Goal: Task Accomplishment & Management: Manage account settings

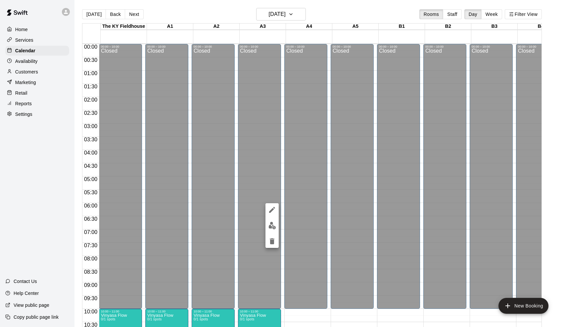
scroll to position [325, 347]
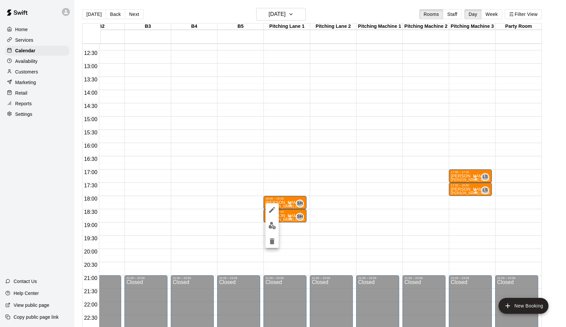
click at [274, 229] on img "edit" at bounding box center [273, 226] width 8 height 8
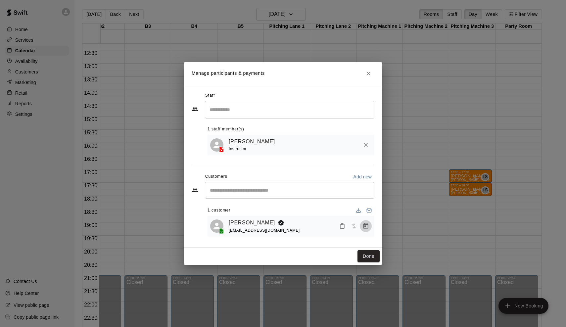
click at [370, 227] on button "Manage bookings & payment" at bounding box center [366, 226] width 12 height 12
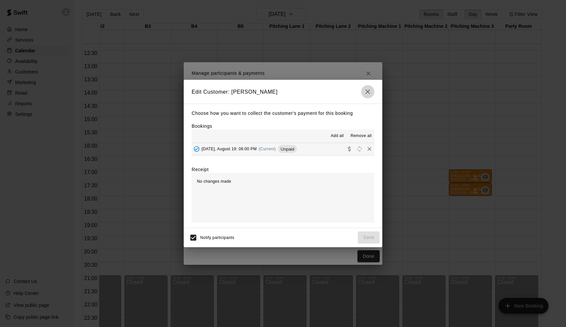
click at [367, 95] on icon "button" at bounding box center [368, 92] width 8 height 8
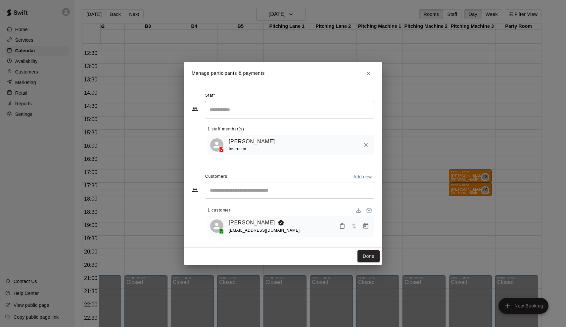
click at [239, 221] on link "[PERSON_NAME]" at bounding box center [252, 223] width 46 height 9
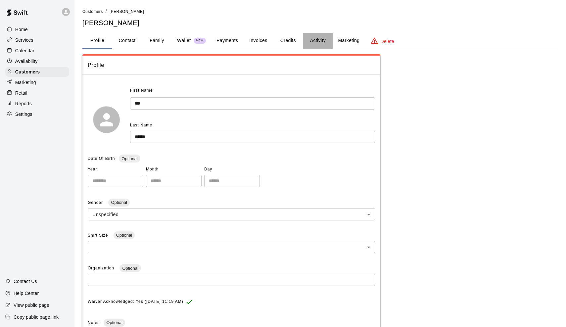
click at [326, 41] on button "Activity" at bounding box center [318, 41] width 30 height 16
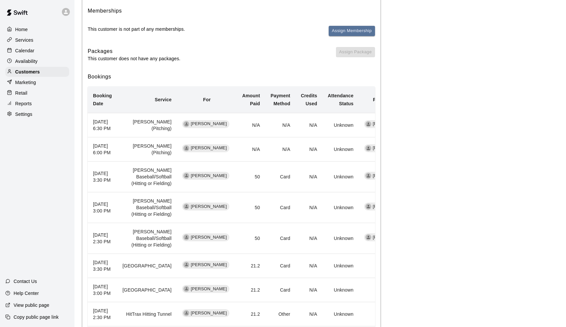
click at [25, 59] on p "Availability" at bounding box center [26, 61] width 23 height 7
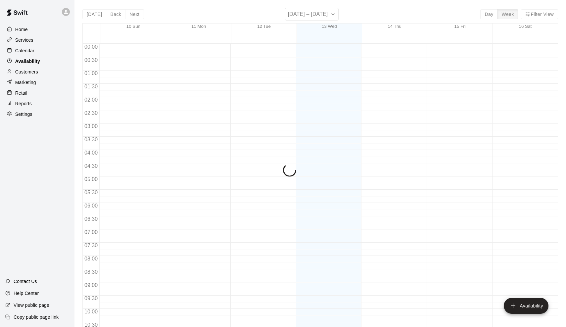
scroll to position [325, 0]
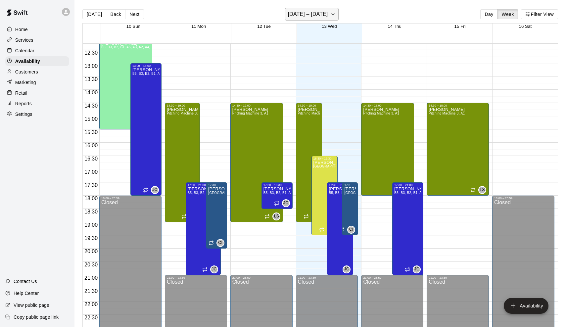
click at [324, 20] on button "[DATE] – [DATE]" at bounding box center [312, 14] width 54 height 13
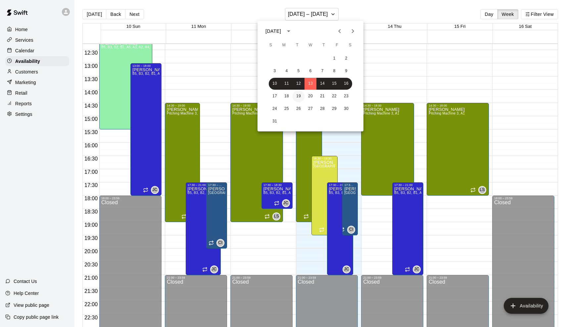
click at [296, 99] on button "19" at bounding box center [299, 96] width 12 height 12
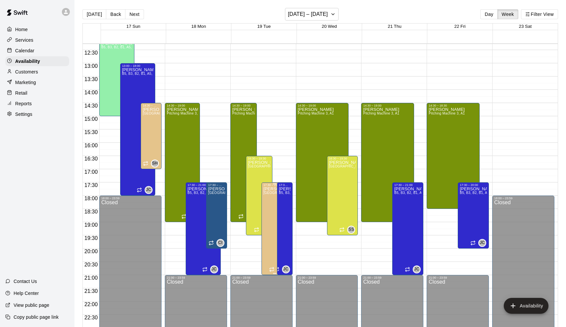
click at [269, 211] on icon "delete" at bounding box center [271, 210] width 8 height 8
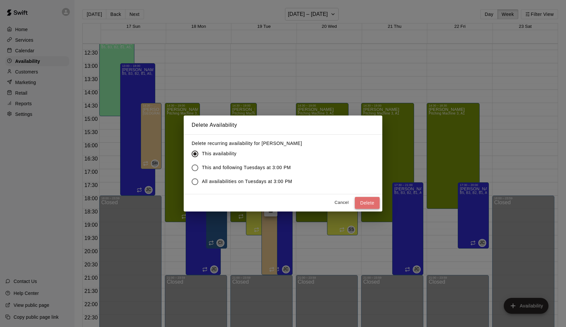
click at [371, 199] on button "Delete" at bounding box center [367, 203] width 25 height 12
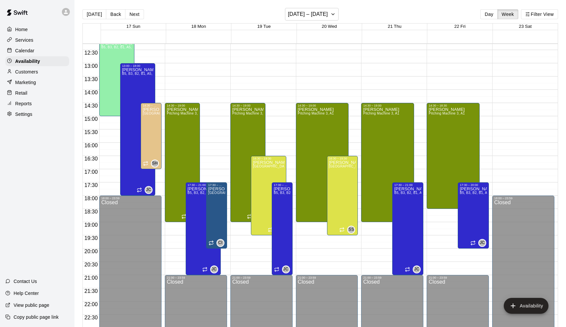
click at [12, 49] on div at bounding box center [11, 51] width 8 height 6
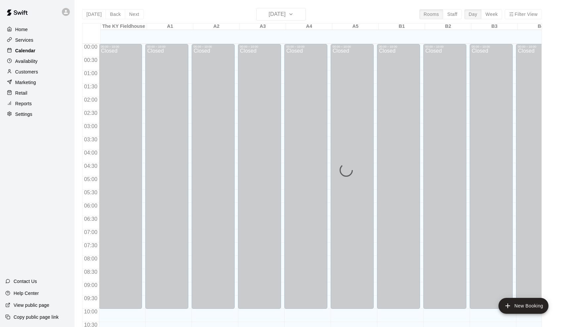
scroll to position [325, 0]
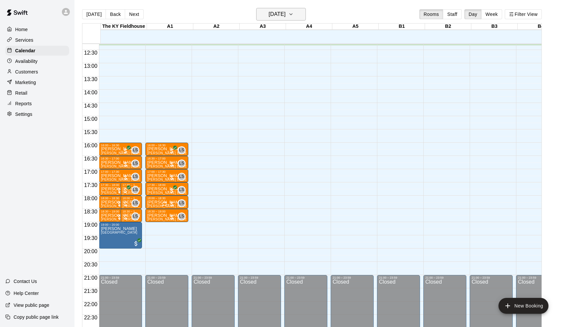
click at [283, 15] on h6 "[DATE]" at bounding box center [277, 14] width 17 height 9
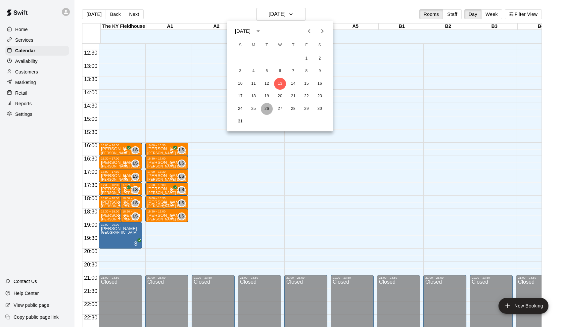
click at [267, 104] on button "26" at bounding box center [267, 109] width 12 height 12
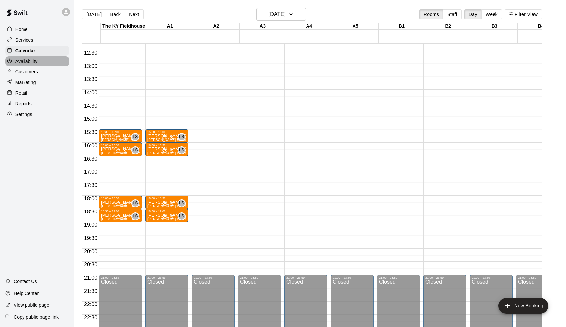
click at [21, 63] on p "Availability" at bounding box center [26, 61] width 23 height 7
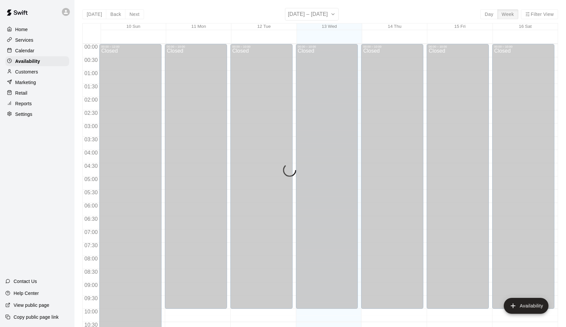
scroll to position [326, 0]
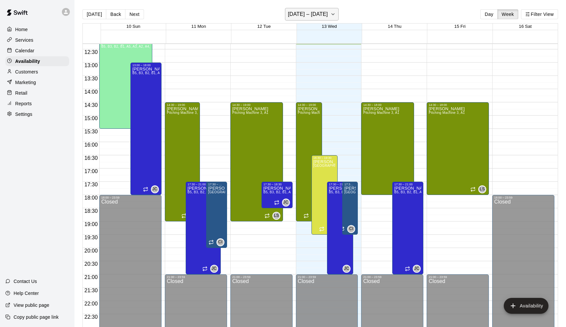
click at [315, 12] on h6 "[DATE] – [DATE]" at bounding box center [308, 14] width 40 height 9
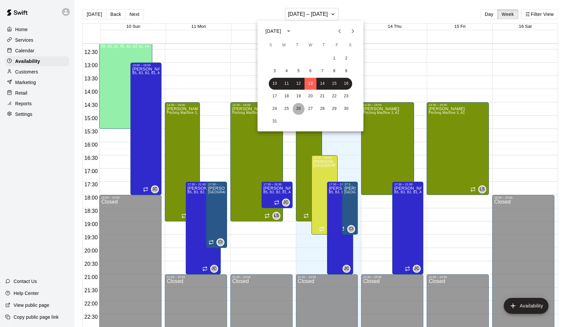
click at [298, 113] on button "26" at bounding box center [299, 109] width 12 height 12
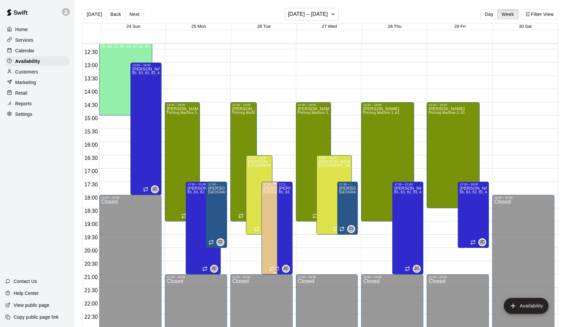
click at [273, 210] on icon "delete" at bounding box center [271, 209] width 5 height 6
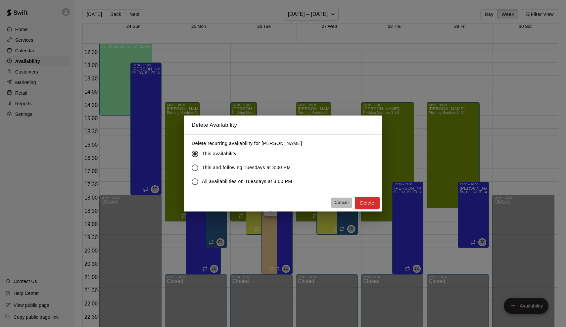
click at [338, 201] on button "Cancel" at bounding box center [341, 203] width 21 height 10
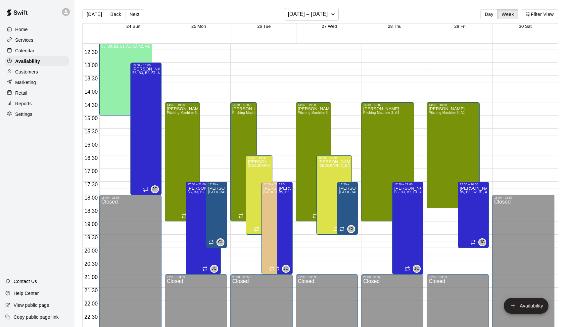
click at [41, 53] on div "Calendar" at bounding box center [37, 51] width 64 height 10
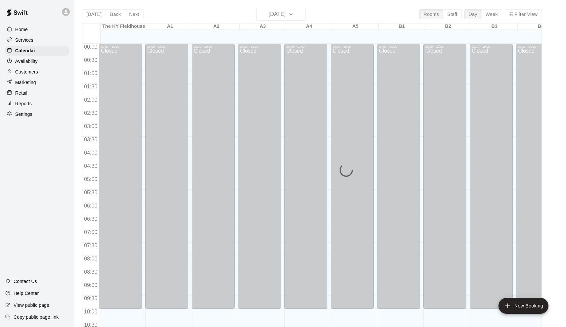
scroll to position [326, 0]
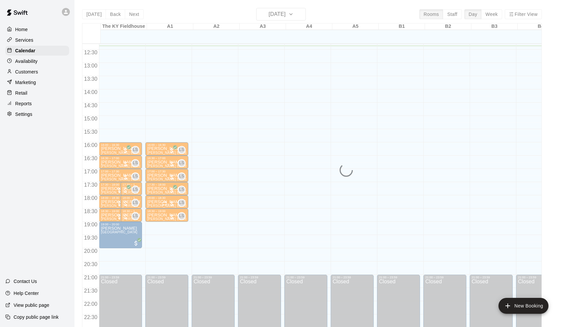
click at [272, 13] on div "[DATE] Back [DATE][DATE] Rooms Staff Day Week Filter View [GEOGRAPHIC_DATA] 13 …" at bounding box center [312, 171] width 460 height 327
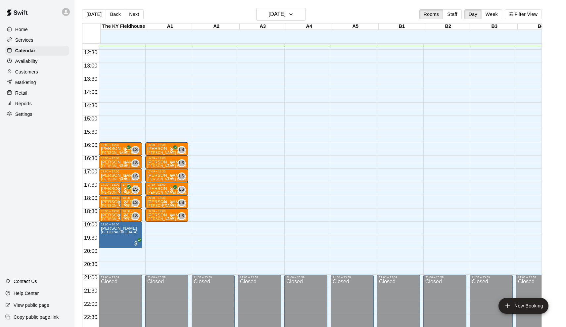
click at [273, 23] on div "[DATE] Back [DATE][DATE] Rooms Staff Day Week Filter View" at bounding box center [312, 15] width 460 height 15
click at [277, 20] on button "[DATE]" at bounding box center [281, 14] width 50 height 13
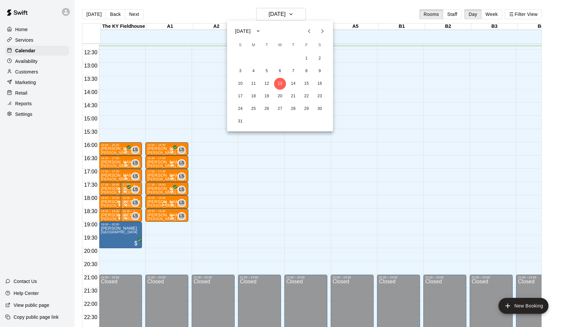
click at [323, 34] on icon "Next month" at bounding box center [323, 31] width 8 height 8
click at [311, 36] on button "Previous month" at bounding box center [309, 31] width 13 height 13
click at [255, 98] on button "18" at bounding box center [254, 96] width 12 height 12
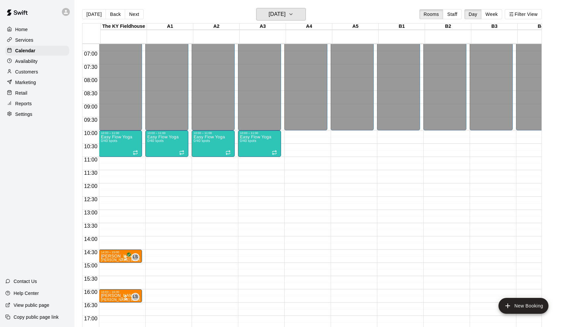
scroll to position [173, 0]
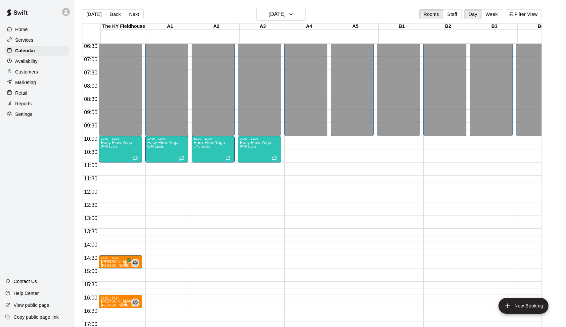
click at [28, 39] on p "Services" at bounding box center [24, 40] width 18 height 7
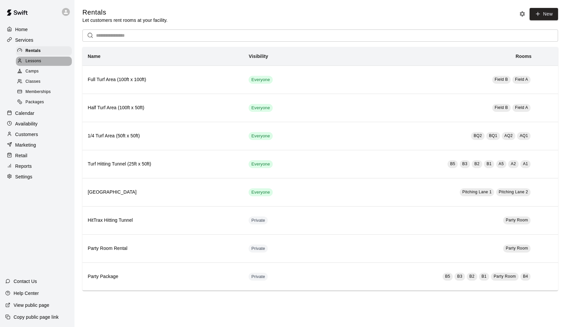
click at [29, 58] on span "Lessons" at bounding box center [34, 61] width 16 height 7
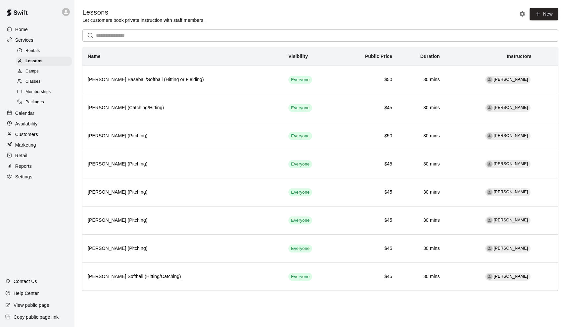
click at [34, 81] on span "Classes" at bounding box center [33, 81] width 15 height 7
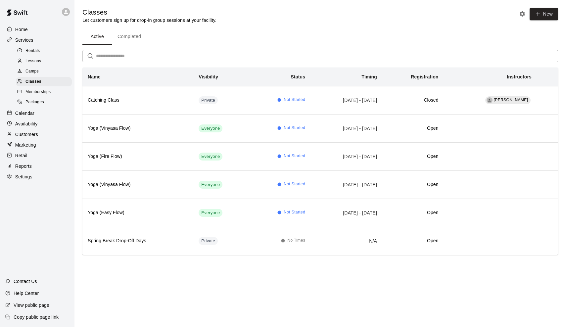
click at [26, 115] on div "Calendar" at bounding box center [37, 113] width 64 height 10
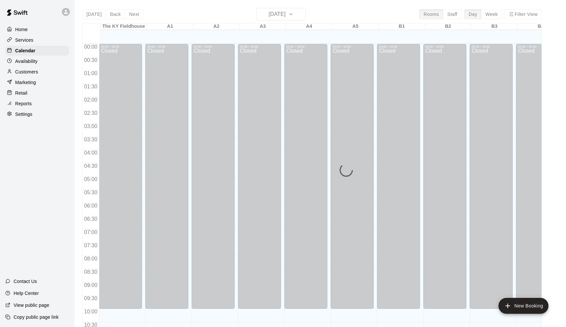
scroll to position [326, 0]
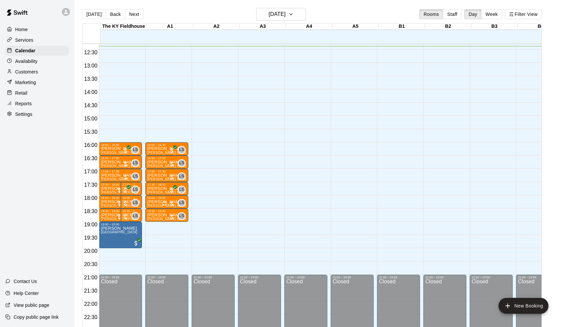
click at [112, 11] on button "Back" at bounding box center [116, 14] width 20 height 10
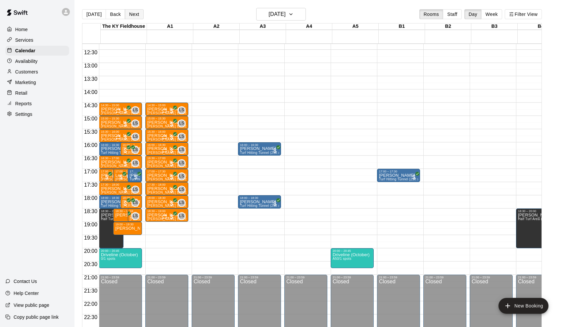
click at [140, 13] on button "Next" at bounding box center [134, 14] width 19 height 10
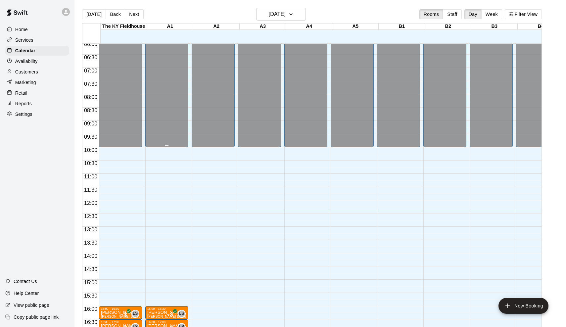
scroll to position [162, 0]
click at [284, 16] on h6 "[DATE]" at bounding box center [277, 14] width 17 height 9
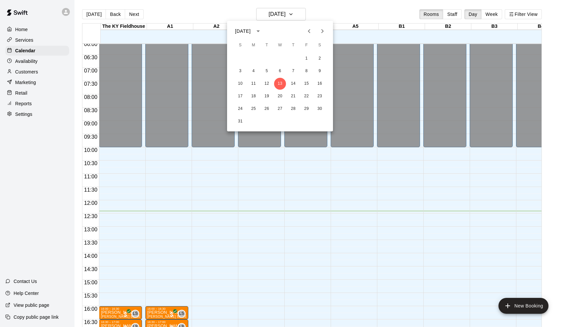
click at [341, 12] on div at bounding box center [283, 163] width 566 height 327
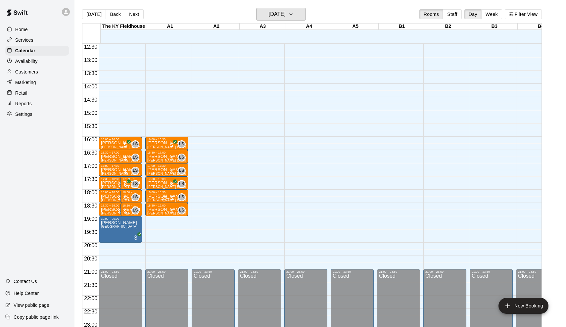
scroll to position [336, 0]
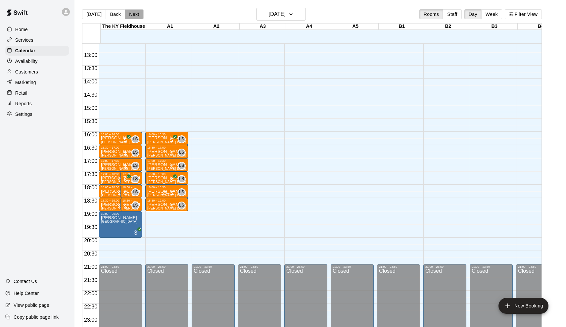
click at [133, 15] on button "Next" at bounding box center [134, 14] width 19 height 10
click at [133, 15] on div "[DATE] Back [DATE][DATE] Rooms Staff Day Week Filter View [GEOGRAPHIC_DATA] 13 …" at bounding box center [312, 171] width 460 height 327
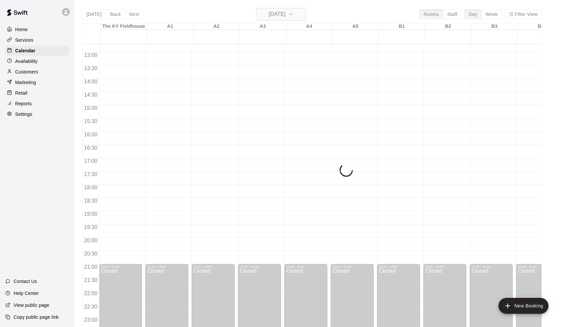
click at [270, 14] on h6 "[DATE]" at bounding box center [277, 14] width 17 height 9
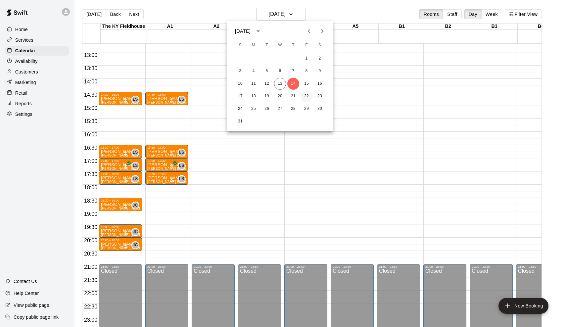
click at [305, 95] on button "22" at bounding box center [307, 96] width 12 height 12
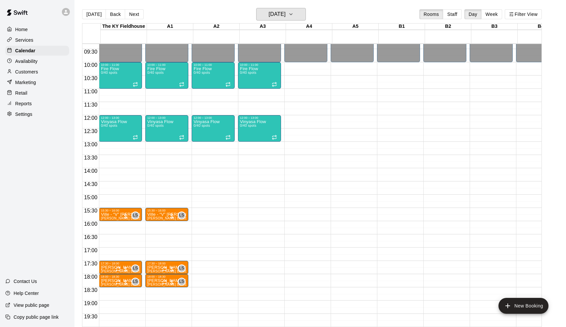
scroll to position [246, 0]
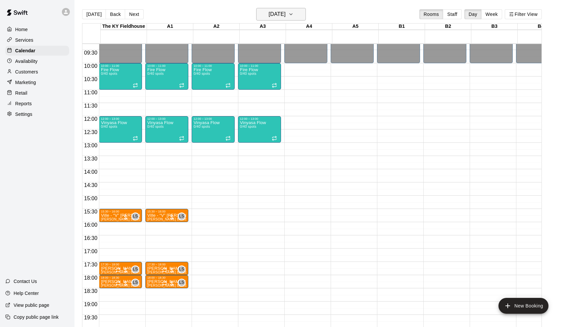
click at [282, 16] on h6 "[DATE]" at bounding box center [277, 14] width 17 height 9
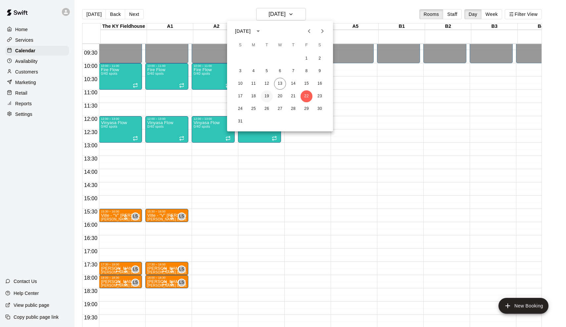
click at [268, 96] on button "19" at bounding box center [267, 96] width 12 height 12
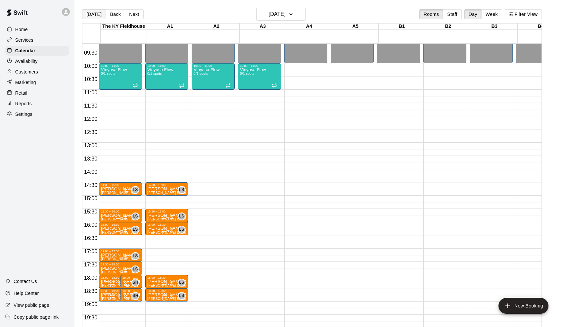
click at [100, 17] on button "[DATE]" at bounding box center [94, 14] width 24 height 10
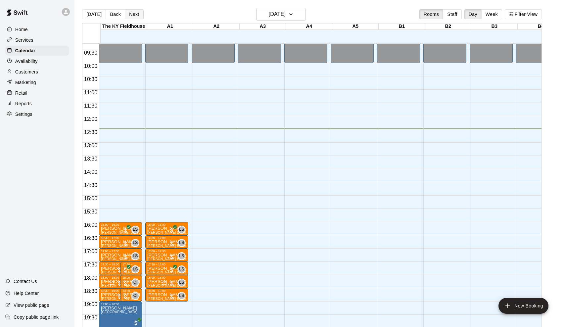
click at [133, 13] on button "Next" at bounding box center [134, 14] width 19 height 10
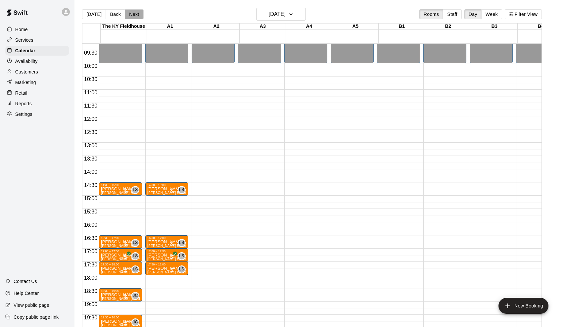
click at [132, 14] on button "Next" at bounding box center [134, 14] width 19 height 10
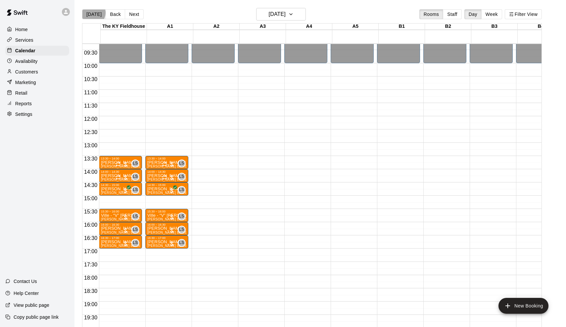
click at [93, 13] on button "[DATE]" at bounding box center [94, 14] width 24 height 10
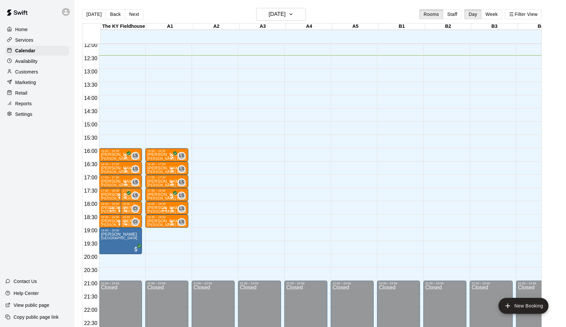
scroll to position [321, 0]
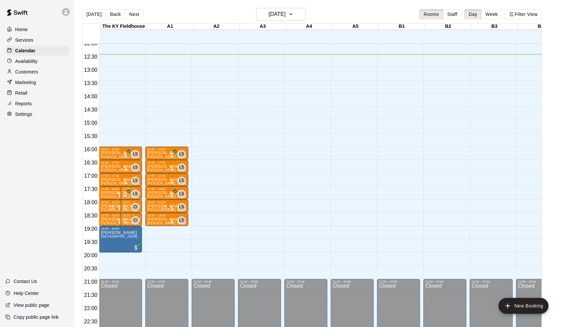
click at [344, 0] on main "[DATE] Back [DATE][DATE] Rooms Staff Day Week Filter View [GEOGRAPHIC_DATA] 13 …" at bounding box center [321, 169] width 492 height 338
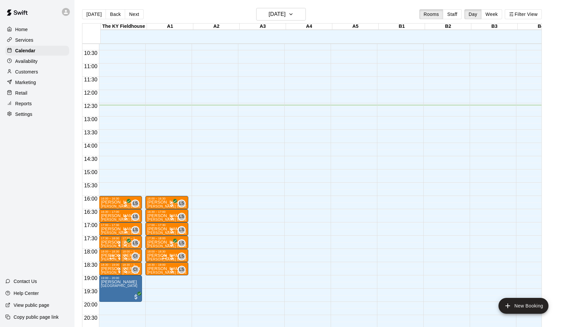
scroll to position [274, 0]
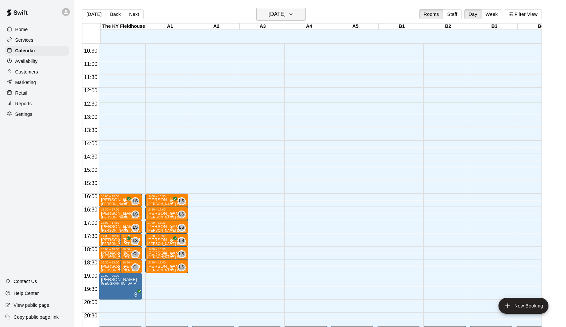
click at [286, 13] on h6 "[DATE]" at bounding box center [277, 14] width 17 height 9
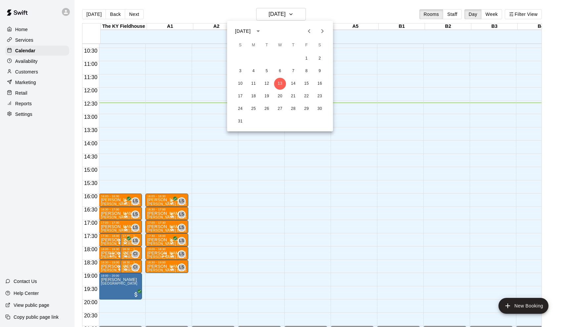
click at [323, 29] on icon "Next month" at bounding box center [323, 31] width 8 height 8
click at [314, 29] on button "Previous month" at bounding box center [309, 31] width 13 height 13
click at [321, 35] on icon "Next month" at bounding box center [323, 31] width 8 height 8
click at [310, 27] on button "Previous month" at bounding box center [309, 31] width 13 height 13
click at [323, 27] on icon "Next month" at bounding box center [323, 31] width 8 height 8
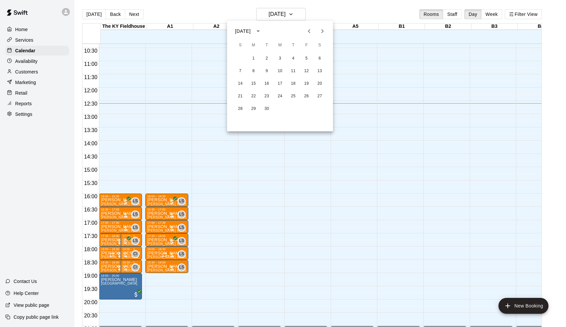
click at [313, 30] on icon "Previous month" at bounding box center [309, 31] width 8 height 8
click at [323, 29] on icon "Next month" at bounding box center [323, 31] width 8 height 8
click at [310, 33] on icon "Previous month" at bounding box center [309, 31] width 2 height 4
click at [350, 173] on div at bounding box center [283, 163] width 566 height 327
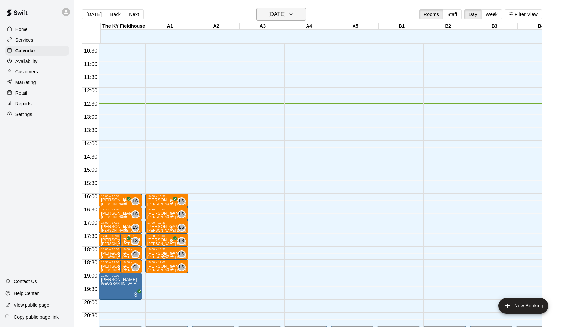
click at [283, 18] on h6 "[DATE]" at bounding box center [277, 14] width 17 height 9
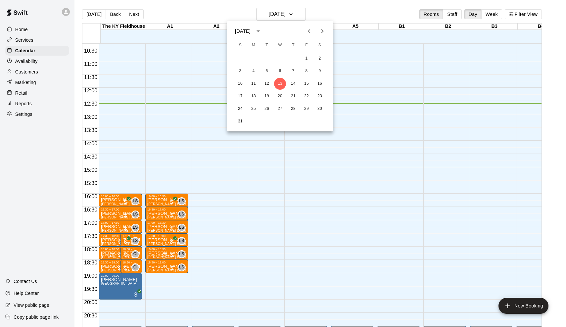
click at [295, 167] on div at bounding box center [283, 163] width 566 height 327
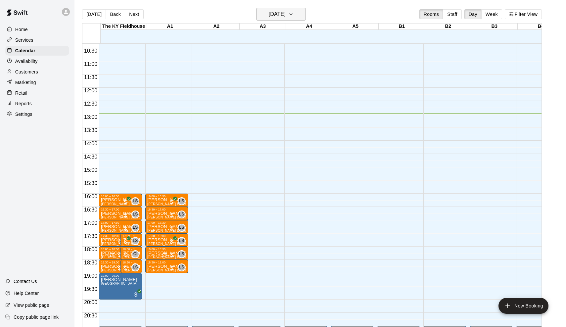
click at [277, 13] on h6 "[DATE]" at bounding box center [277, 14] width 17 height 9
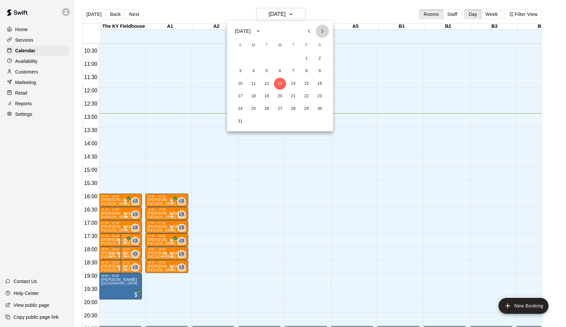
click at [323, 30] on icon "Next month" at bounding box center [323, 31] width 2 height 4
click at [309, 30] on icon "Previous month" at bounding box center [309, 31] width 2 height 4
click at [321, 27] on icon "Next month" at bounding box center [323, 31] width 8 height 8
click at [398, 6] on div at bounding box center [283, 163] width 566 height 327
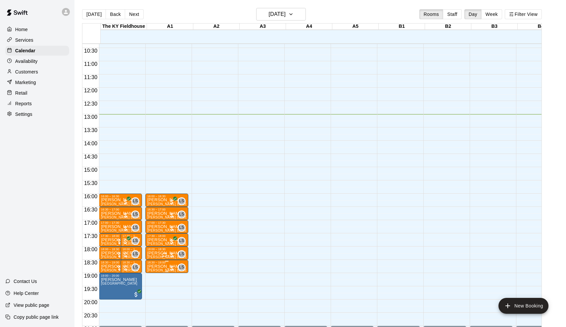
click at [173, 266] on div at bounding box center [172, 268] width 7 height 7
click at [179, 287] on img "edit" at bounding box center [177, 288] width 8 height 8
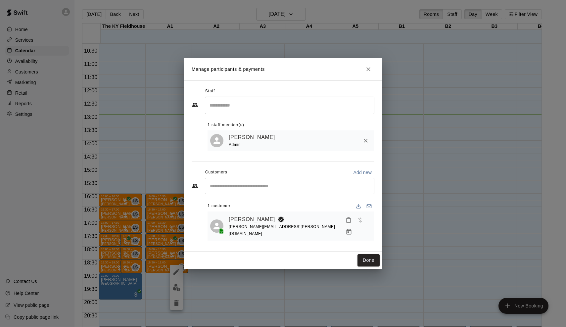
click at [355, 226] on button "Manage bookings & payment" at bounding box center [349, 232] width 12 height 12
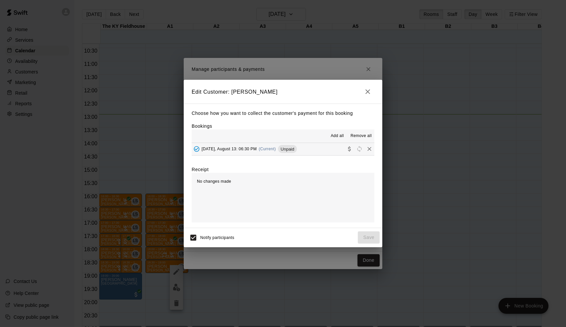
click at [439, 130] on div "Edit Customer: [PERSON_NAME] Choose how you want to collect the customer's paym…" at bounding box center [283, 163] width 566 height 327
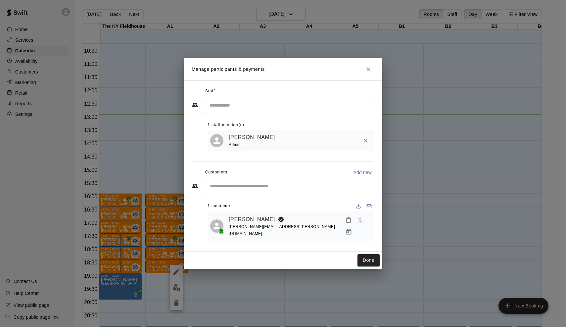
click at [439, 130] on div "Manage participants & payments Staff ​ 1 staff member(s) [PERSON_NAME] Admin Cu…" at bounding box center [283, 163] width 566 height 327
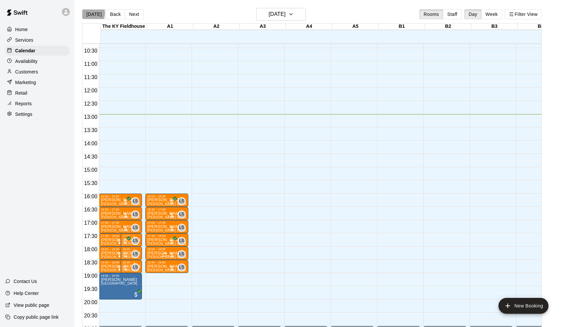
click at [90, 13] on button "[DATE]" at bounding box center [94, 14] width 24 height 10
click at [280, 13] on h6 "[DATE]" at bounding box center [277, 14] width 17 height 9
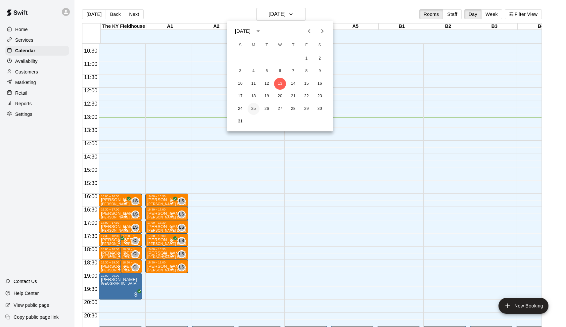
click at [252, 114] on button "25" at bounding box center [254, 109] width 12 height 12
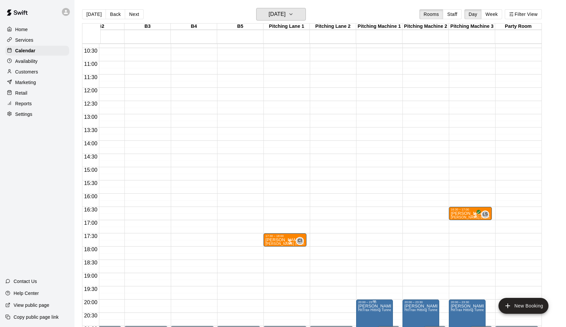
scroll to position [274, 347]
click at [363, 284] on icon "edit" at bounding box center [365, 284] width 6 height 6
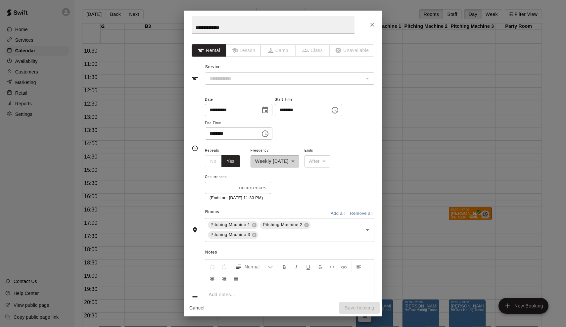
type input "**********"
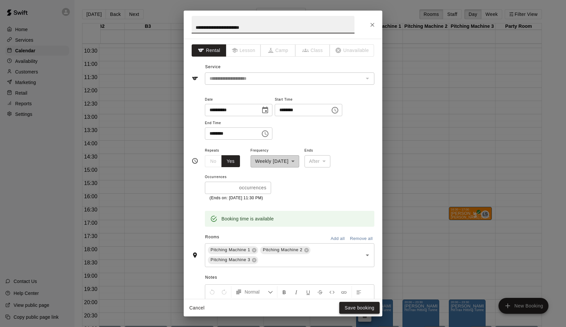
type input "**********"
click at [360, 306] on button "Save booking" at bounding box center [359, 308] width 40 height 12
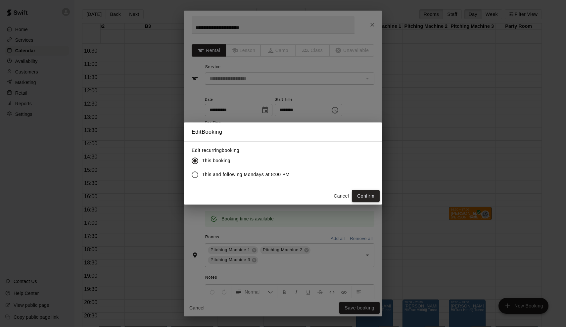
click at [364, 197] on button "Confirm" at bounding box center [366, 196] width 28 height 12
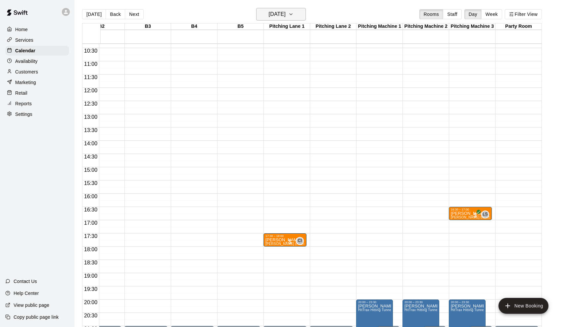
click at [286, 14] on h6 "[DATE]" at bounding box center [277, 14] width 17 height 9
click at [320, 30] on icon "Next month" at bounding box center [323, 31] width 8 height 8
click at [256, 59] on button "1" at bounding box center [254, 59] width 12 height 12
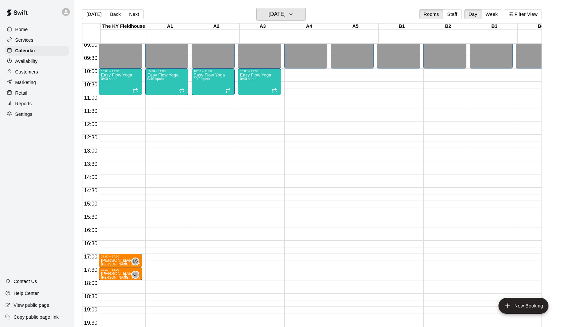
scroll to position [240, 0]
click at [280, 11] on h6 "[DATE]" at bounding box center [277, 14] width 17 height 9
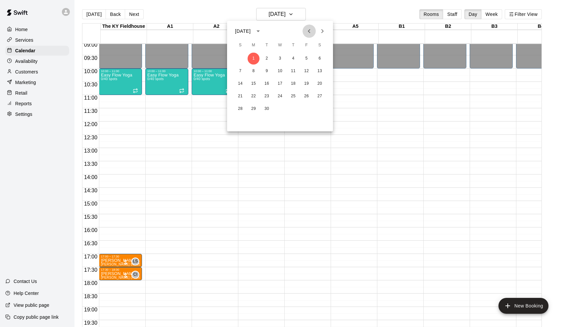
click at [310, 31] on icon "Previous month" at bounding box center [309, 31] width 8 height 8
click at [324, 33] on icon "Next month" at bounding box center [323, 31] width 8 height 8
click at [254, 69] on button "8" at bounding box center [254, 71] width 12 height 12
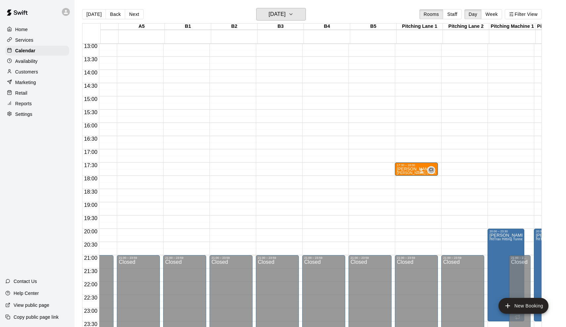
scroll to position [0, 347]
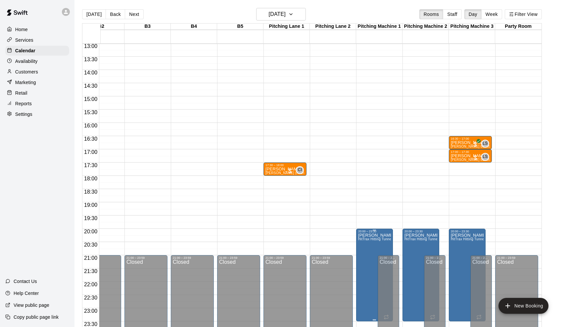
click at [367, 242] on icon "edit" at bounding box center [365, 240] width 8 height 8
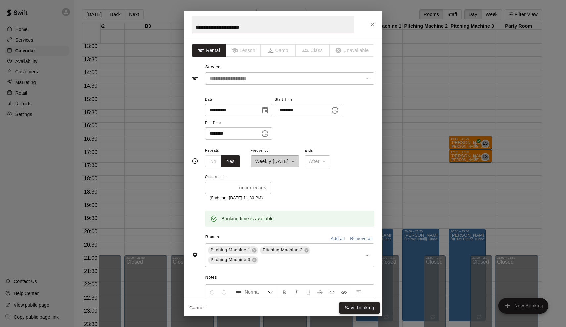
type input "**********"
click at [362, 310] on button "Save booking" at bounding box center [359, 308] width 40 height 12
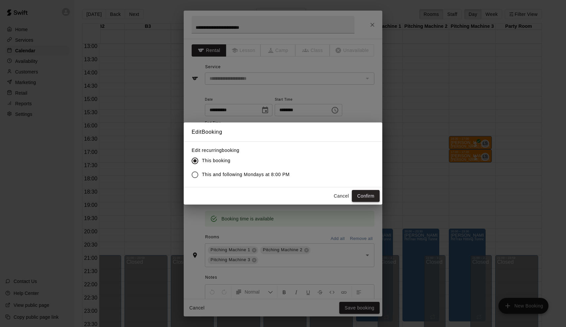
click at [365, 192] on button "Confirm" at bounding box center [366, 196] width 28 height 12
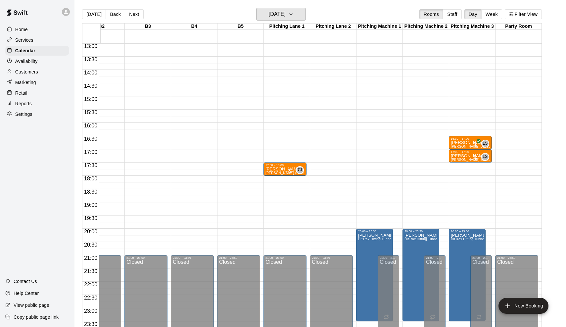
click at [286, 13] on h6 "[DATE]" at bounding box center [277, 14] width 17 height 9
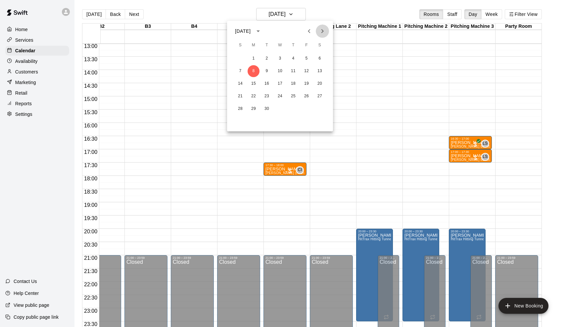
click at [323, 30] on icon "Next month" at bounding box center [323, 31] width 2 height 4
click at [255, 108] on button "27" at bounding box center [254, 109] width 12 height 12
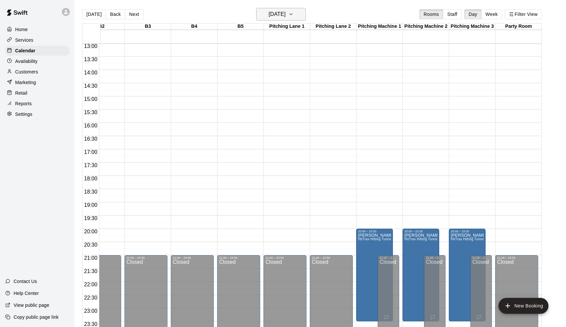
click at [282, 15] on h6 "[DATE]" at bounding box center [277, 14] width 17 height 9
click at [324, 30] on icon "Next month" at bounding box center [323, 31] width 8 height 8
click at [251, 69] on button "3" at bounding box center [254, 71] width 12 height 12
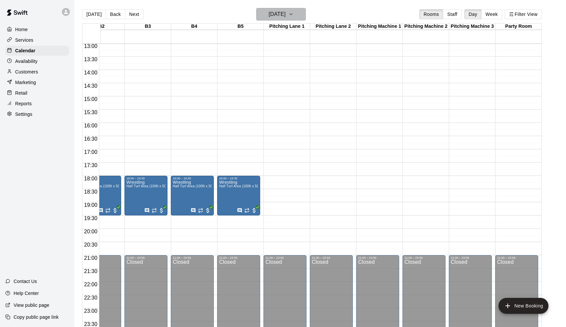
click at [284, 11] on h6 "[DATE]" at bounding box center [277, 14] width 17 height 9
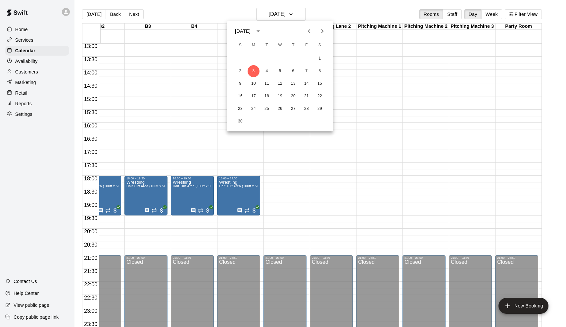
click at [310, 31] on icon "Previous month" at bounding box center [309, 31] width 8 height 8
click at [307, 32] on icon "Previous month" at bounding box center [309, 31] width 8 height 8
click at [328, 31] on button "Next month" at bounding box center [322, 31] width 13 height 13
click at [254, 110] on button "27" at bounding box center [254, 109] width 12 height 12
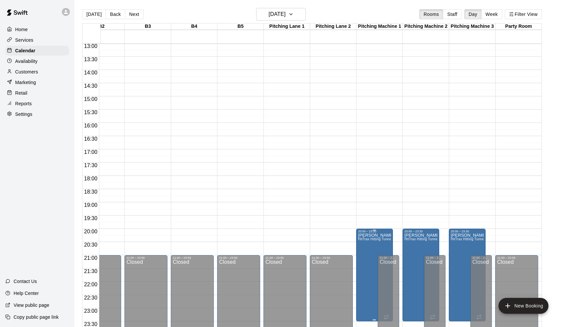
click at [377, 240] on span "HitTrax Hitting Tunnel" at bounding box center [375, 239] width 34 height 4
click at [364, 249] on button "edit" at bounding box center [364, 244] width 13 height 13
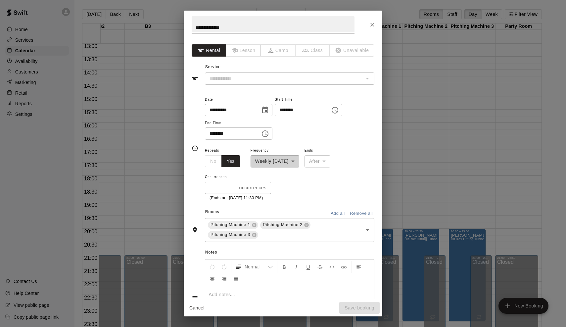
type input "**********"
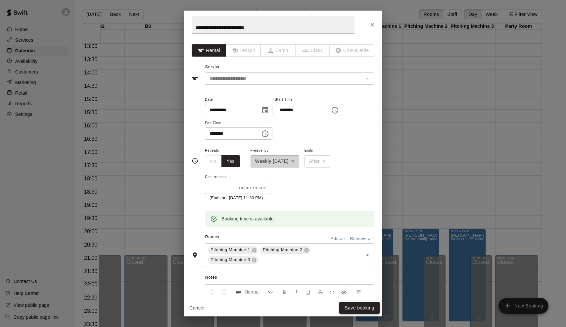
type input "**********"
click at [354, 310] on button "Save booking" at bounding box center [359, 308] width 40 height 12
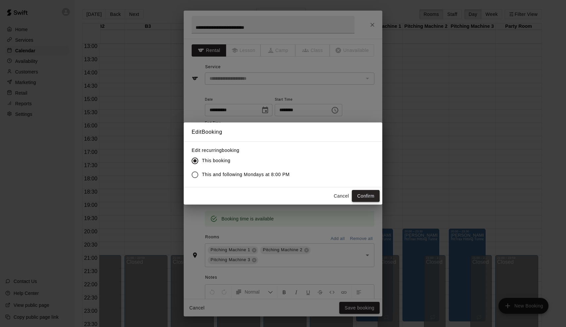
click at [364, 197] on button "Confirm" at bounding box center [366, 196] width 28 height 12
click at [364, 197] on div "Cancel Confirm" at bounding box center [355, 196] width 49 height 12
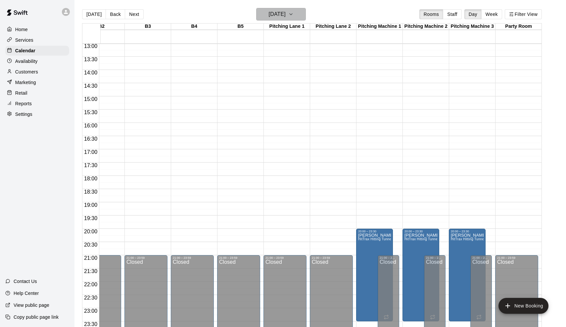
click at [284, 16] on h6 "[DATE]" at bounding box center [277, 14] width 17 height 9
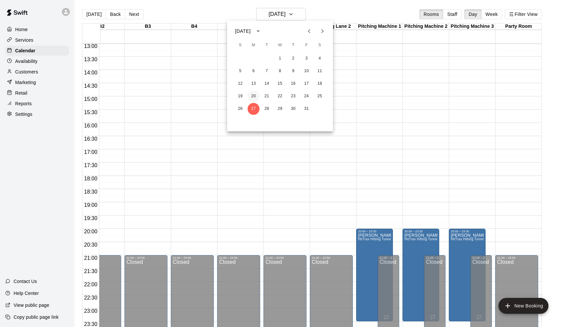
click at [251, 96] on button "20" at bounding box center [254, 96] width 12 height 12
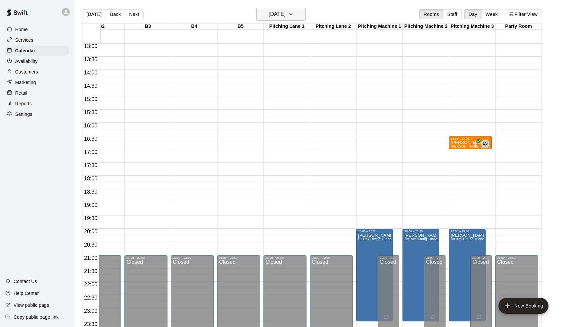
click at [274, 15] on h6 "[DATE]" at bounding box center [277, 14] width 17 height 9
click at [415, 111] on div at bounding box center [283, 163] width 566 height 327
click at [467, 140] on div "16:30 – 17:00" at bounding box center [470, 138] width 39 height 3
click at [458, 146] on icon "edit" at bounding box center [458, 144] width 8 height 8
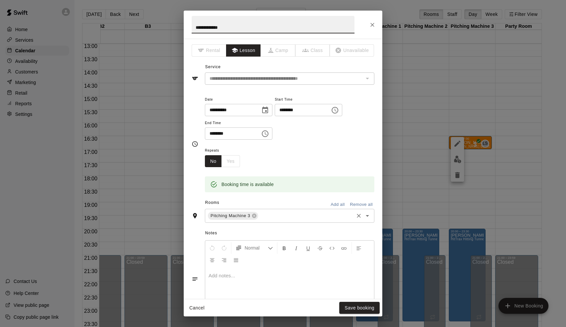
click at [273, 209] on div "Pitching Machine 3 ​" at bounding box center [290, 216] width 170 height 14
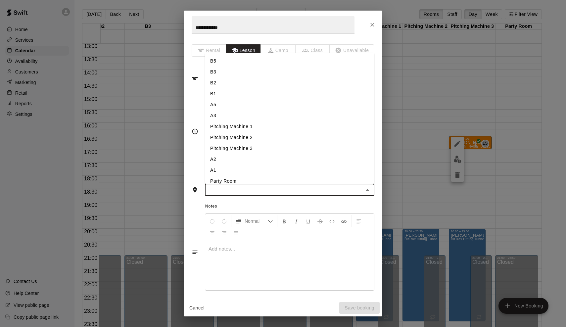
type input "*"
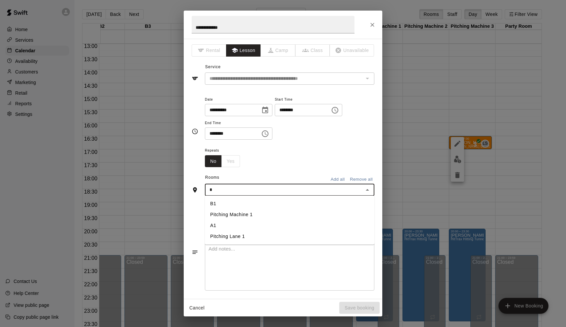
click at [217, 226] on li "A1" at bounding box center [290, 225] width 170 height 11
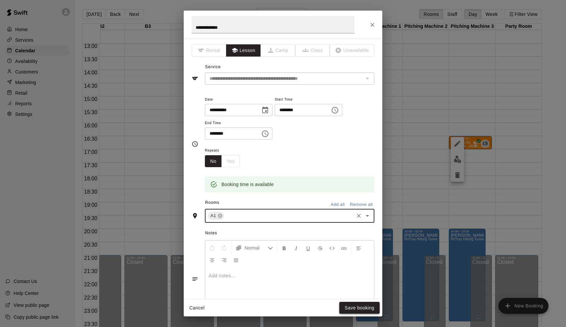
click at [371, 310] on button "Save booking" at bounding box center [359, 308] width 40 height 12
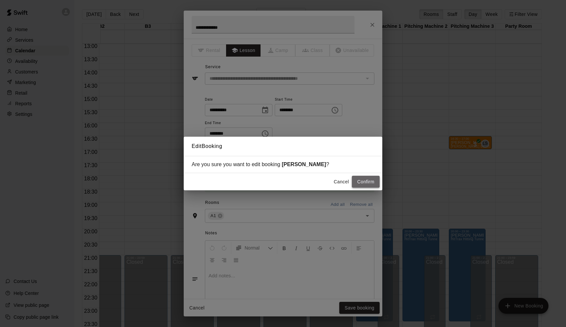
click at [369, 181] on button "Confirm" at bounding box center [366, 182] width 28 height 12
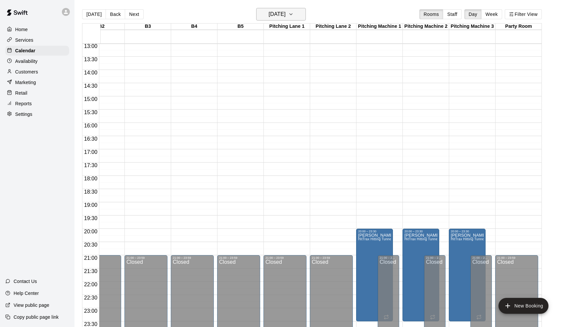
click at [275, 15] on h6 "[DATE]" at bounding box center [277, 14] width 17 height 9
click at [311, 31] on icon "Previous month" at bounding box center [309, 31] width 8 height 8
click at [313, 31] on icon "Previous month" at bounding box center [309, 31] width 8 height 8
click at [281, 82] on button "13" at bounding box center [280, 84] width 12 height 12
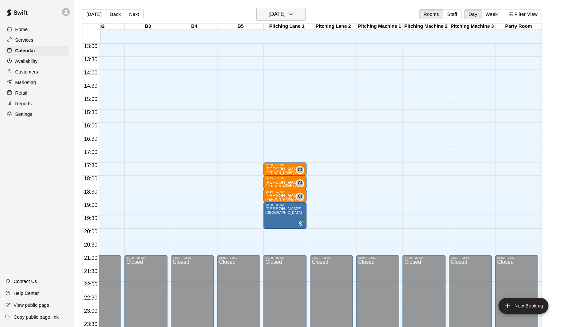
click at [286, 17] on h6 "[DATE]" at bounding box center [277, 14] width 17 height 9
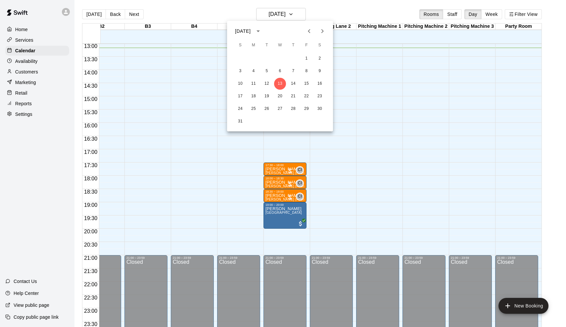
click at [321, 32] on icon "Next month" at bounding box center [323, 31] width 8 height 8
click at [252, 59] on button "1" at bounding box center [254, 59] width 12 height 12
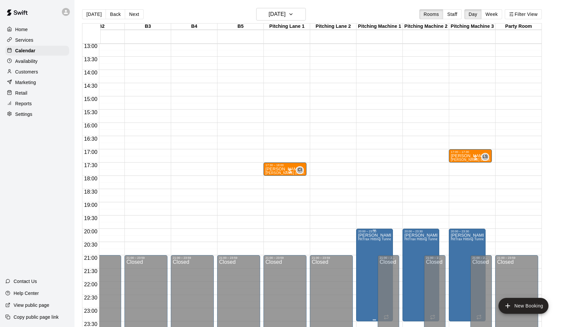
click at [363, 272] on icon "delete" at bounding box center [365, 272] width 5 height 6
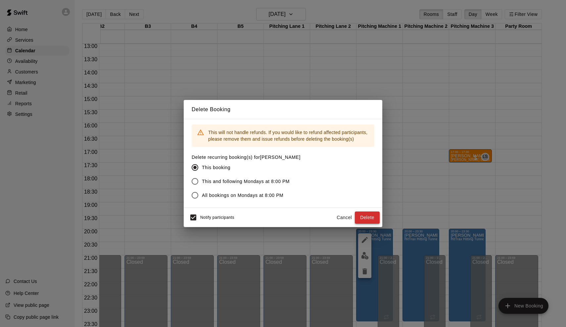
click at [363, 220] on button "Delete" at bounding box center [367, 218] width 25 height 12
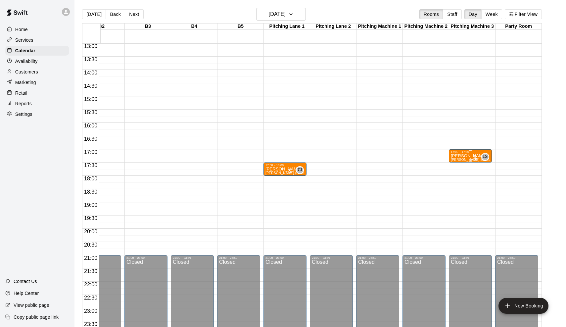
click at [469, 156] on p "[PERSON_NAME]" at bounding box center [470, 156] width 39 height 0
click at [458, 159] on icon "edit" at bounding box center [458, 163] width 8 height 8
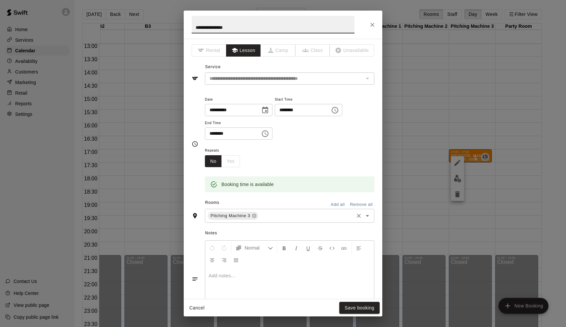
click at [272, 214] on input "text" at bounding box center [306, 216] width 94 height 8
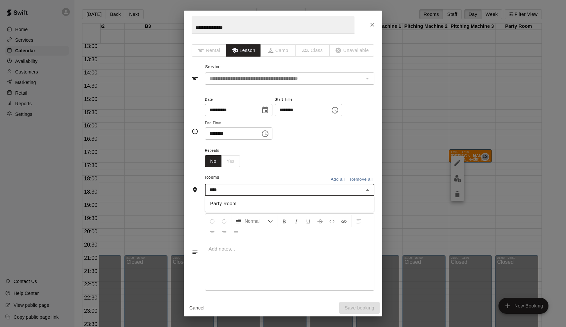
type input "*****"
click at [257, 204] on li "Party Room" at bounding box center [290, 203] width 170 height 11
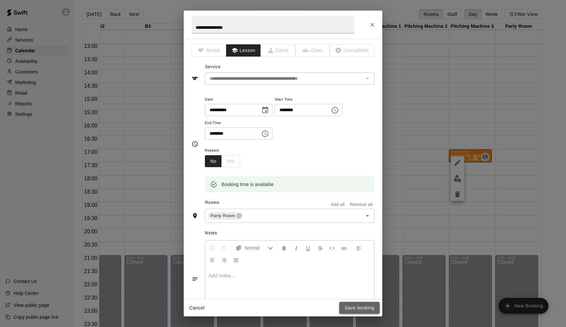
click at [352, 310] on button "Save booking" at bounding box center [359, 308] width 40 height 12
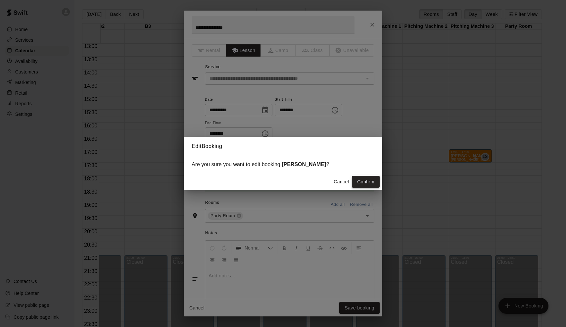
click at [361, 185] on button "Confirm" at bounding box center [366, 182] width 28 height 12
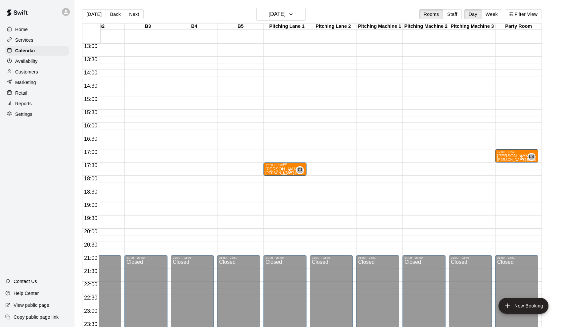
click at [285, 169] on p "[PERSON_NAME]" at bounding box center [285, 169] width 39 height 0
click at [276, 174] on button "edit" at bounding box center [272, 176] width 13 height 13
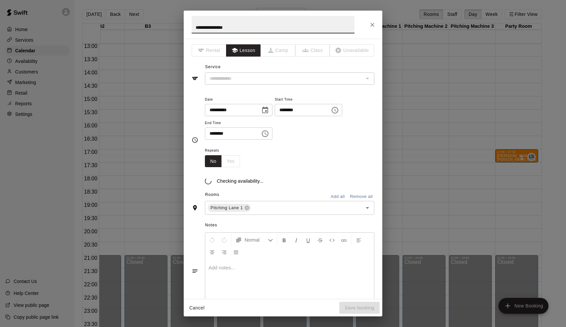
type input "**********"
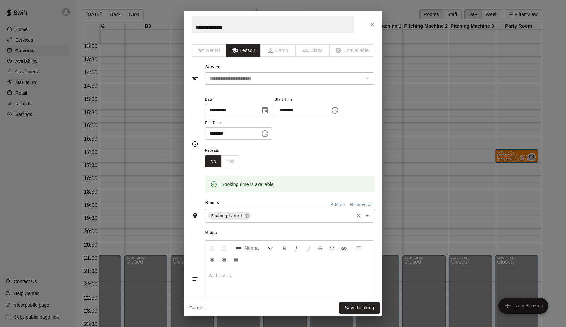
click at [260, 218] on input "text" at bounding box center [302, 216] width 101 height 8
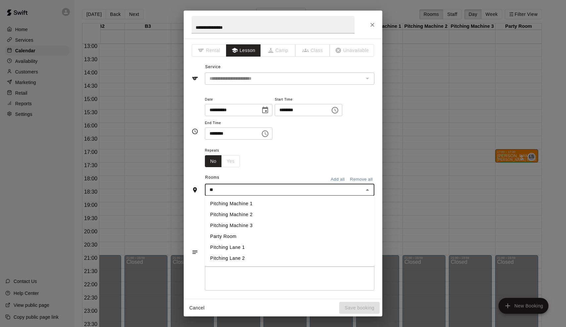
scroll to position [0, 0]
type input "*****"
click at [248, 207] on li "Party Room" at bounding box center [290, 203] width 170 height 11
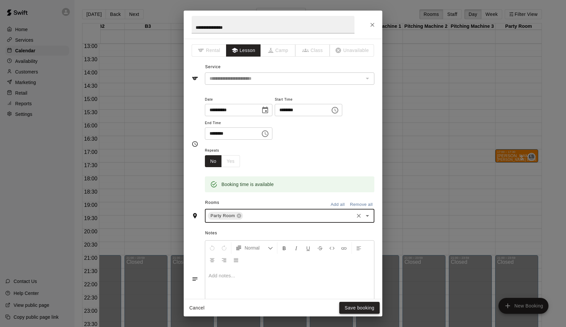
click at [369, 311] on button "Save booking" at bounding box center [359, 308] width 40 height 12
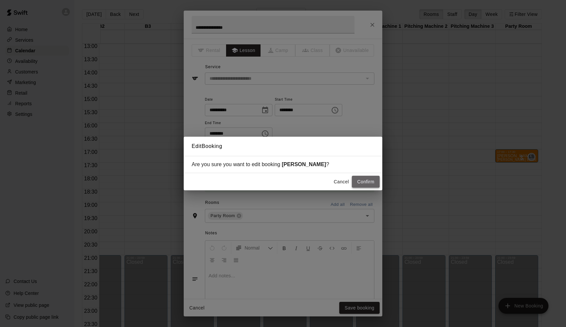
click at [363, 181] on button "Confirm" at bounding box center [366, 182] width 28 height 12
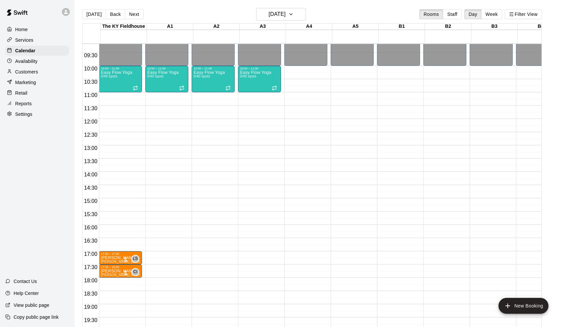
scroll to position [249, 0]
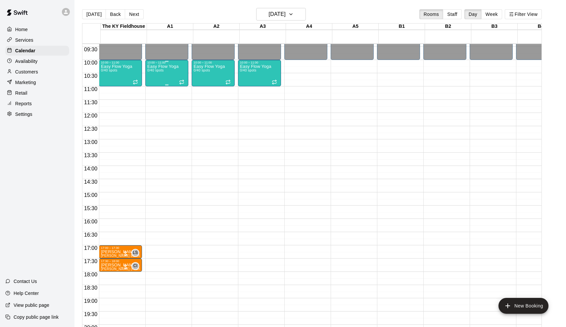
click at [160, 74] on div "Easy Flow Yoga 0/40 spots" at bounding box center [162, 227] width 31 height 327
click at [285, 12] on div at bounding box center [283, 163] width 566 height 327
click at [285, 12] on h6 "[DATE]" at bounding box center [277, 14] width 17 height 9
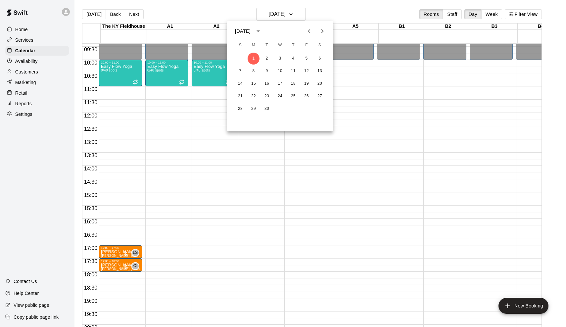
click at [214, 18] on div at bounding box center [283, 163] width 566 height 327
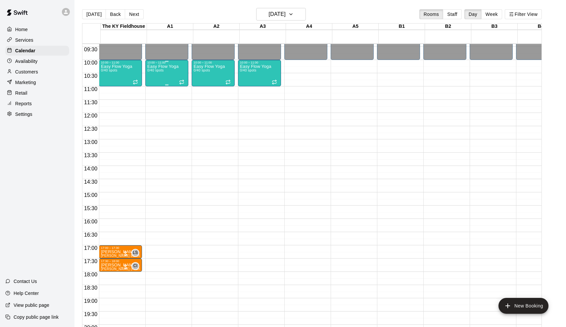
click at [168, 67] on p "Easy Flow Yoga" at bounding box center [162, 67] width 31 height 0
click at [156, 106] on icon "delete" at bounding box center [155, 105] width 5 height 6
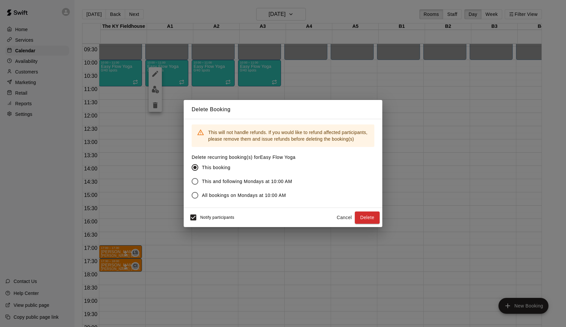
click at [335, 78] on div "Delete Booking This will not handle refunds. If you would like to refund affect…" at bounding box center [283, 163] width 566 height 327
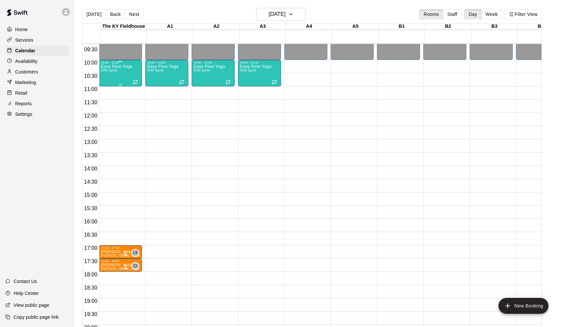
click at [129, 73] on div "Easy Flow Yoga 0/40 spots" at bounding box center [116, 227] width 31 height 327
click at [107, 105] on icon "delete" at bounding box center [109, 103] width 5 height 6
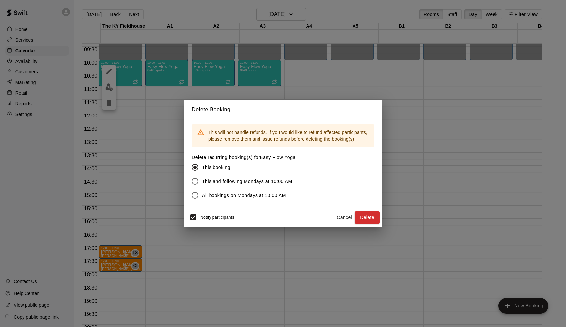
click at [346, 217] on button "Cancel" at bounding box center [344, 218] width 21 height 12
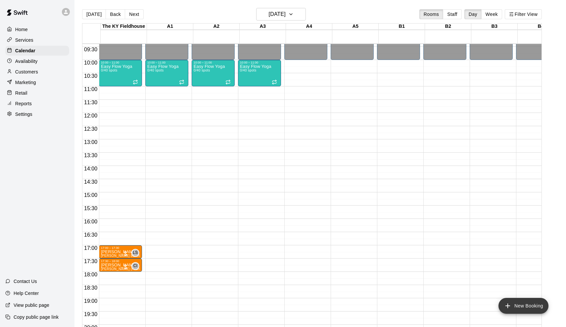
click at [519, 306] on button "New Booking" at bounding box center [524, 306] width 50 height 16
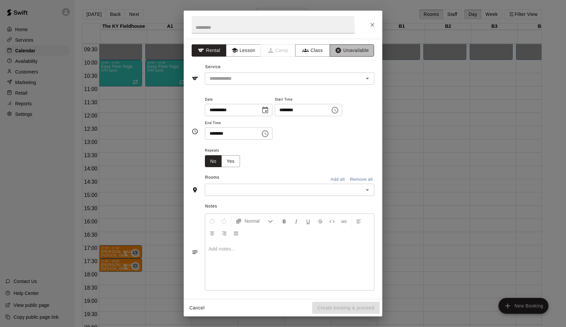
click at [344, 47] on button "Unavailable" at bounding box center [352, 50] width 44 height 12
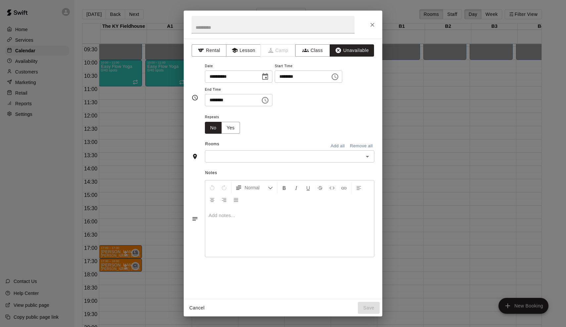
click at [286, 76] on input "********" at bounding box center [300, 77] width 51 height 12
type input "********"
click at [210, 98] on input "********" at bounding box center [230, 100] width 51 height 12
type input "********"
click at [339, 145] on button "Add all" at bounding box center [337, 146] width 21 height 10
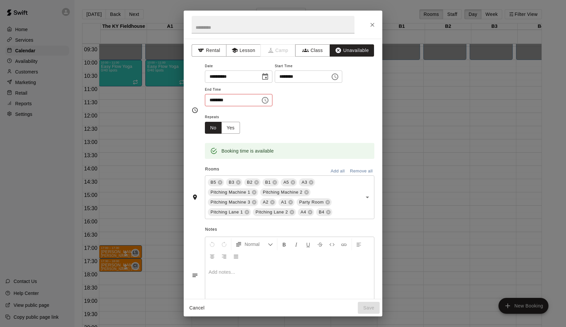
click at [302, 76] on input "********" at bounding box center [300, 77] width 51 height 12
type input "********"
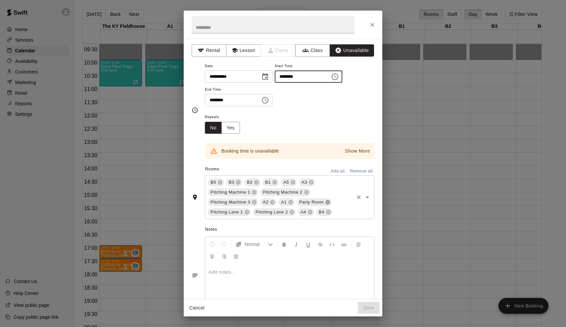
click at [329, 203] on icon at bounding box center [328, 202] width 4 height 4
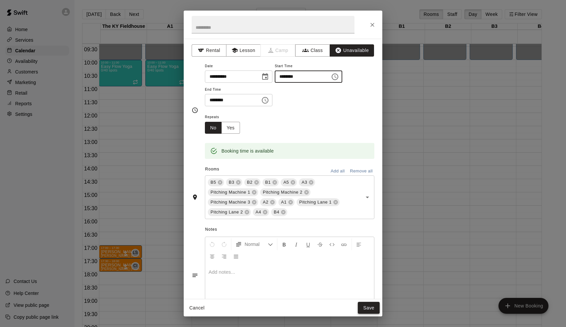
click at [372, 306] on button "Save" at bounding box center [369, 308] width 22 height 12
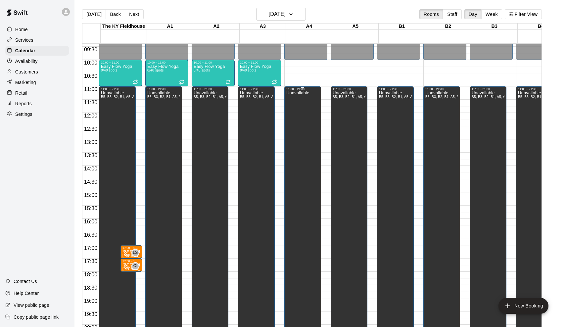
click at [308, 114] on div "Unavailable" at bounding box center [297, 254] width 23 height 327
click at [295, 95] on icon "edit" at bounding box center [294, 98] width 8 height 8
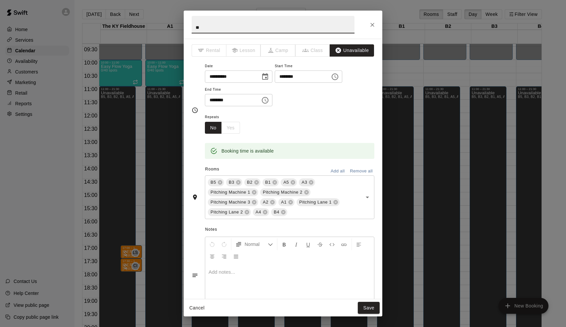
type input "*"
type input "*********"
click at [368, 308] on button "Save" at bounding box center [369, 308] width 22 height 12
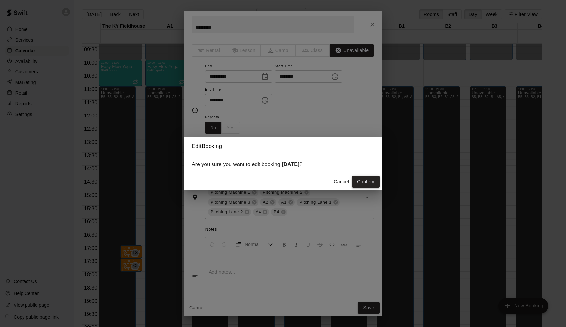
click at [362, 184] on button "Confirm" at bounding box center [366, 182] width 28 height 12
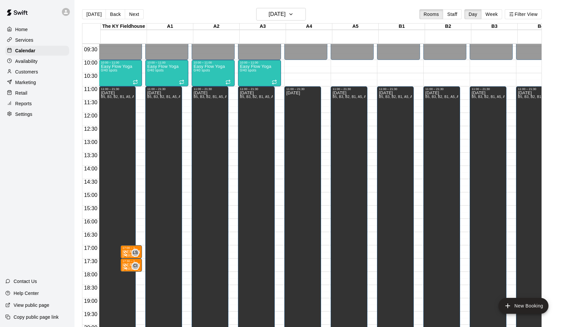
click at [313, 66] on div "00:00 – 10:00 Closed 11:00 – 21:30 [DATE] 21:00 – 23:59 Closed" at bounding box center [305, 113] width 43 height 636
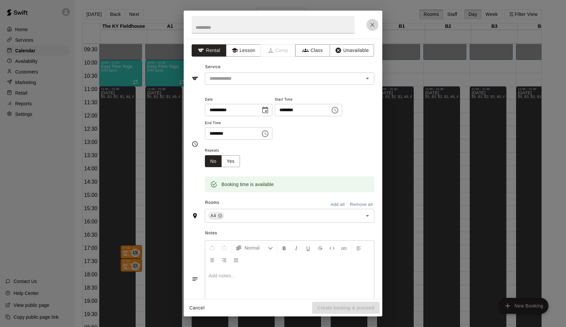
click at [375, 25] on icon "Close" at bounding box center [372, 25] width 7 height 7
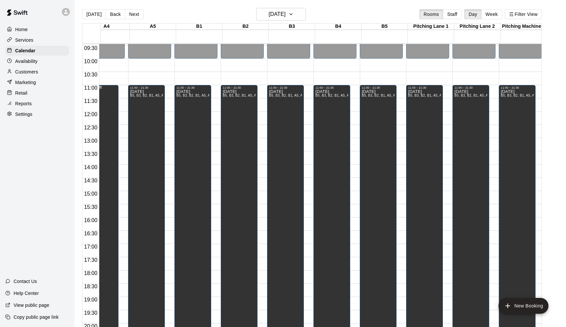
scroll to position [250, 196]
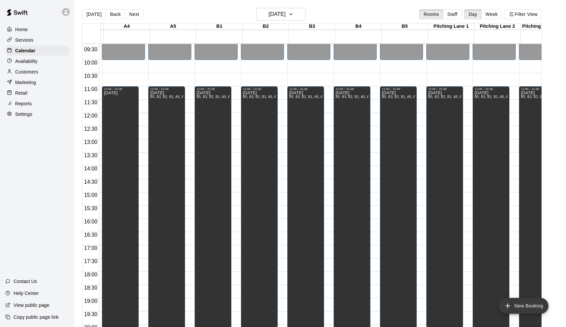
click at [522, 306] on button "New Booking" at bounding box center [524, 306] width 50 height 16
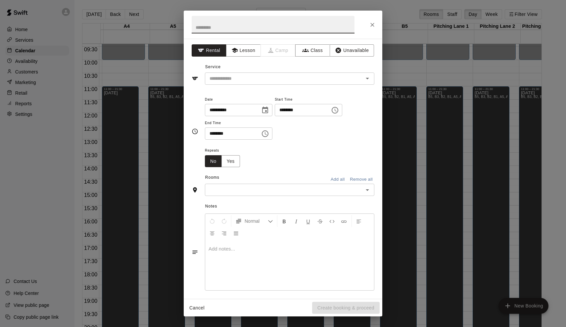
click at [334, 176] on button "Add all" at bounding box center [337, 180] width 21 height 10
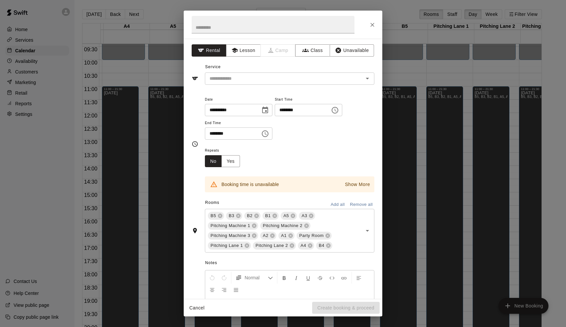
click at [284, 110] on input "********" at bounding box center [300, 110] width 51 height 12
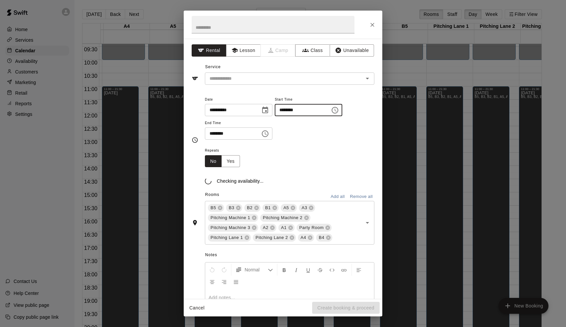
type input "********"
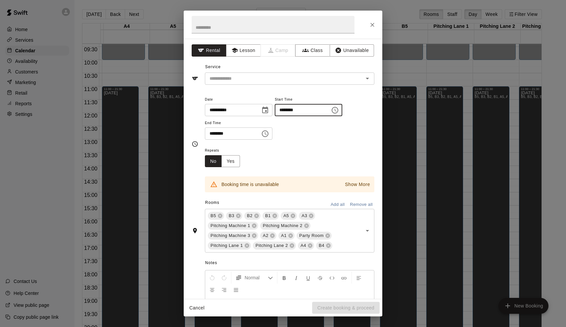
click at [213, 133] on input "********" at bounding box center [230, 134] width 51 height 12
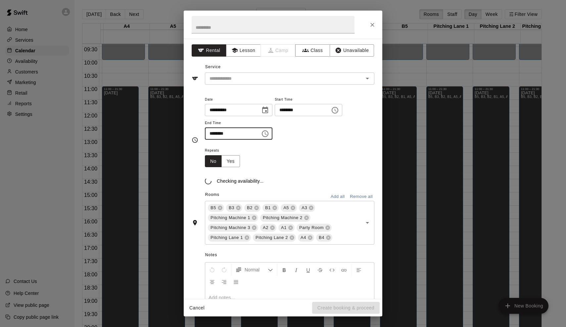
type input "********"
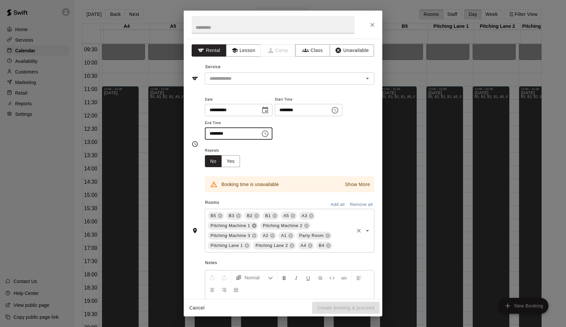
click at [256, 224] on icon at bounding box center [254, 226] width 4 height 4
click at [293, 250] on div "B5 B3 B2 B1 A5 A3 Pitching Machine 2 Pitching Machine 3 A2 A1 Party Room [GEOGR…" at bounding box center [290, 231] width 170 height 44
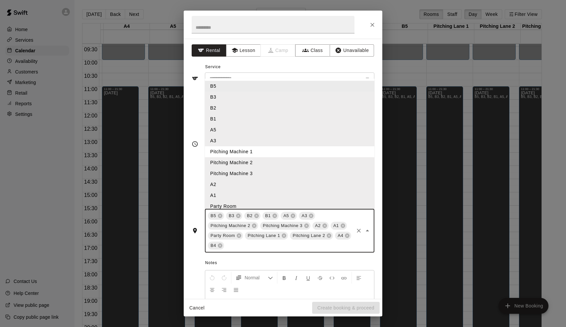
type input "*"
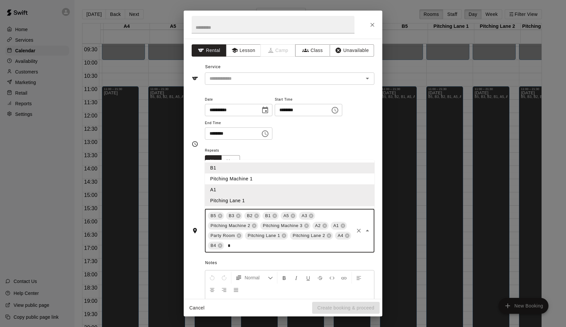
click at [243, 179] on li "Pitching Machine 1" at bounding box center [290, 179] width 170 height 11
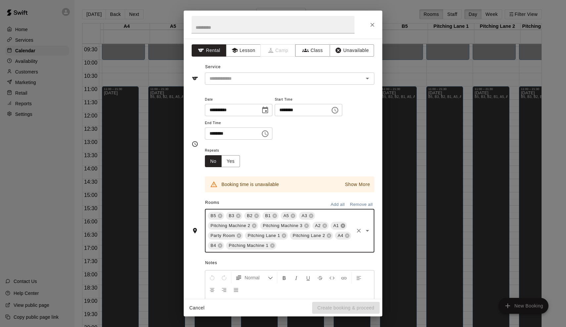
click at [343, 224] on icon at bounding box center [343, 226] width 4 height 4
click at [325, 224] on icon at bounding box center [325, 226] width 4 height 4
click at [312, 214] on icon at bounding box center [311, 216] width 4 height 4
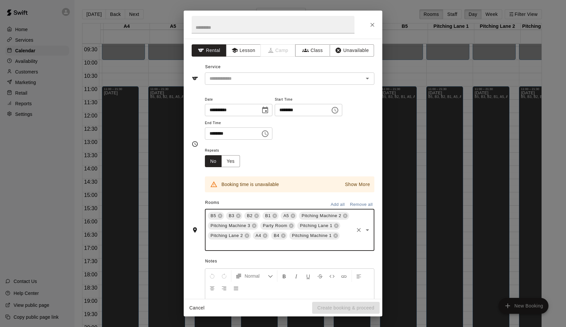
click at [354, 182] on p "Show More" at bounding box center [357, 184] width 25 height 7
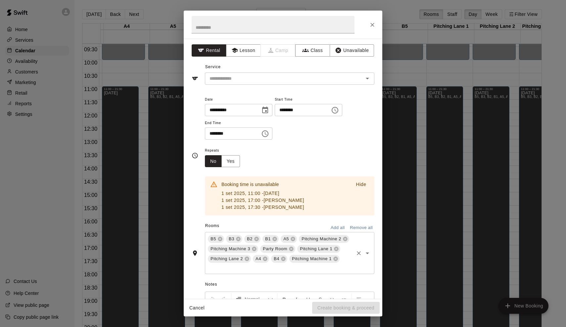
click at [292, 252] on div "B5 B3 B2 B1 A5 Pitching Machine 2 Pitching Machine 3 Party Room [GEOGRAPHIC_DAT…" at bounding box center [290, 253] width 170 height 42
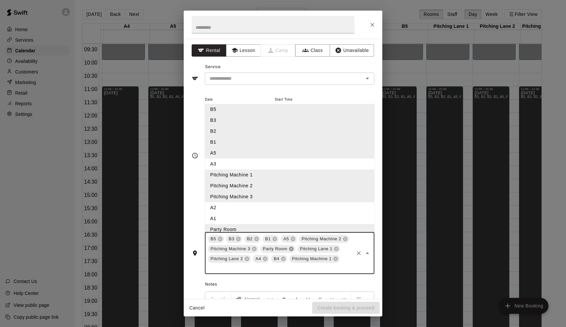
click at [292, 248] on icon at bounding box center [291, 249] width 4 height 4
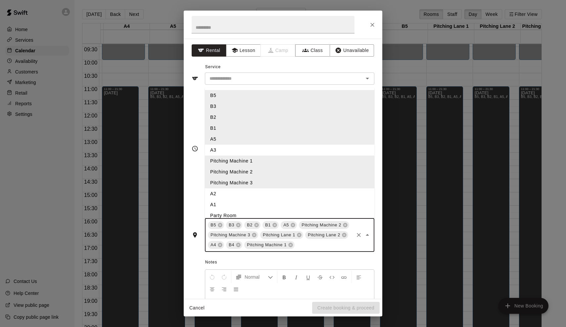
click at [325, 203] on li "A1" at bounding box center [290, 204] width 170 height 11
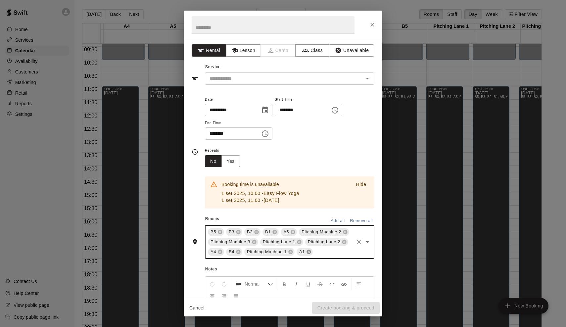
click at [309, 250] on icon at bounding box center [309, 252] width 4 height 4
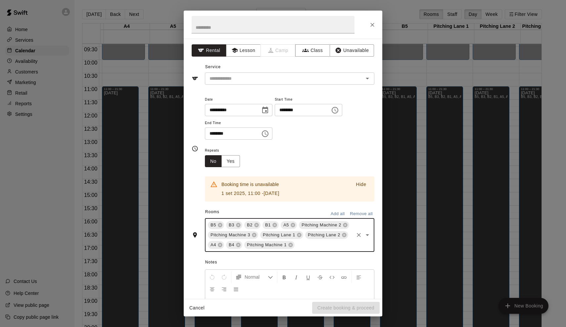
click at [231, 133] on input "********" at bounding box center [230, 134] width 51 height 12
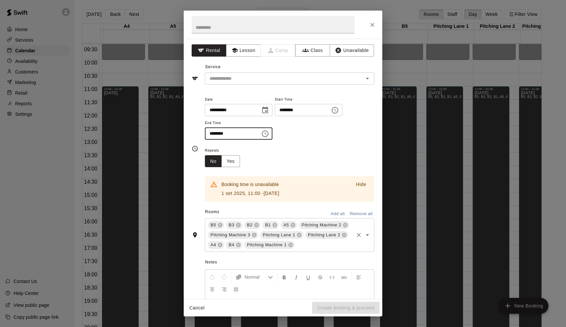
type input "********"
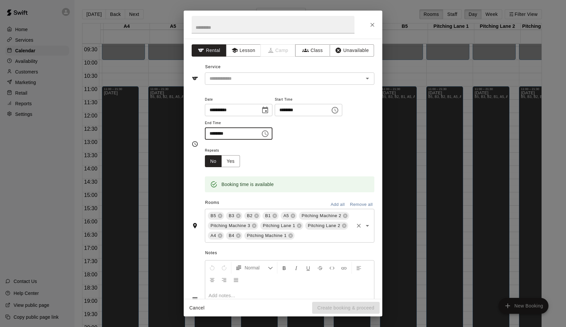
click at [248, 154] on div "Repeats No Yes" at bounding box center [290, 156] width 170 height 21
click at [251, 73] on div "​" at bounding box center [290, 79] width 170 height 12
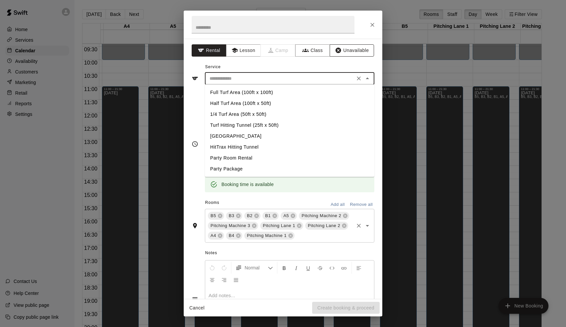
click at [347, 47] on button "Unavailable" at bounding box center [352, 50] width 44 height 12
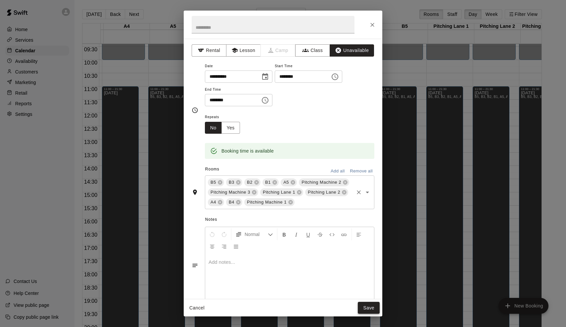
click at [373, 306] on button "Save" at bounding box center [369, 308] width 22 height 12
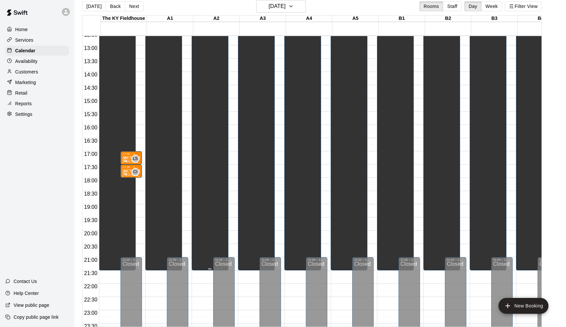
scroll to position [337, 0]
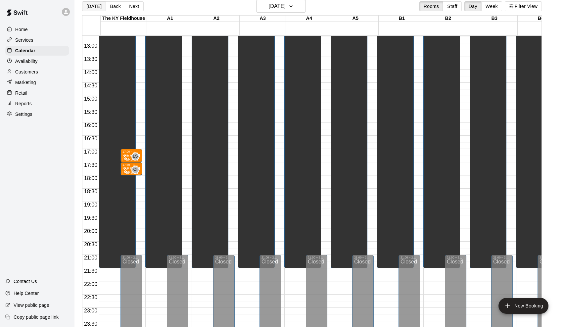
click at [94, 6] on button "[DATE]" at bounding box center [94, 6] width 24 height 10
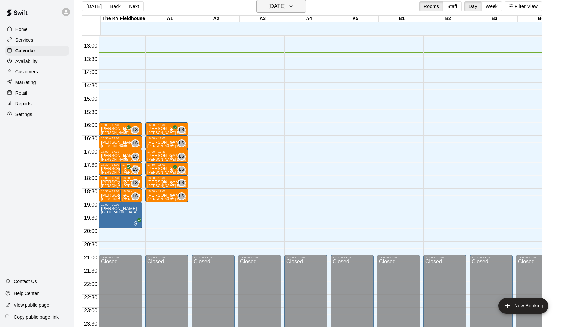
click at [286, 10] on h6 "[DATE]" at bounding box center [277, 6] width 17 height 9
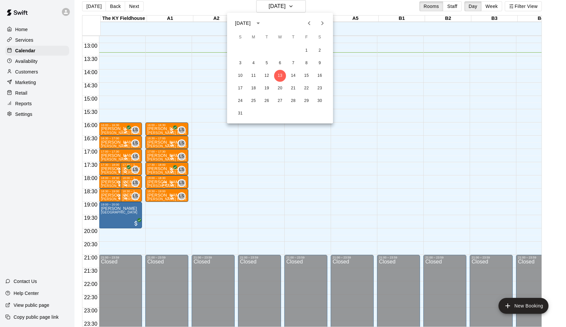
click at [311, 24] on icon "Previous month" at bounding box center [309, 23] width 8 height 8
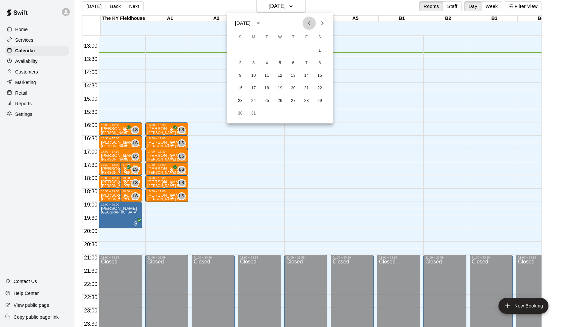
click at [311, 24] on icon "Previous month" at bounding box center [309, 23] width 8 height 8
click at [311, 23] on icon "Previous month" at bounding box center [309, 23] width 8 height 8
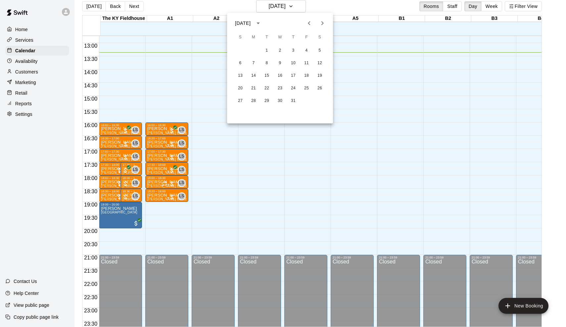
click at [311, 23] on icon "Previous month" at bounding box center [309, 23] width 8 height 8
click at [254, 87] on button "23" at bounding box center [254, 88] width 12 height 12
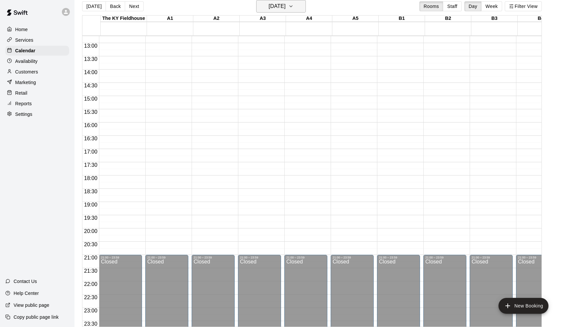
click at [269, 10] on h6 "[DATE]" at bounding box center [277, 6] width 17 height 9
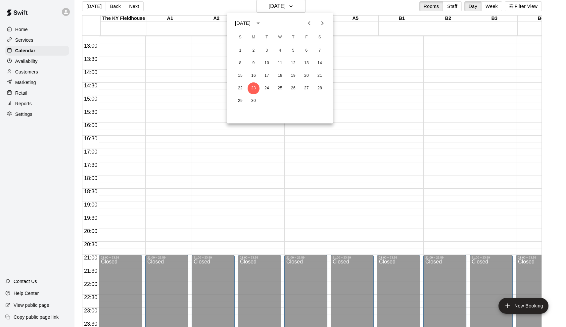
click at [323, 21] on icon "Next month" at bounding box center [323, 23] width 8 height 8
click at [254, 58] on button "7" at bounding box center [254, 63] width 12 height 12
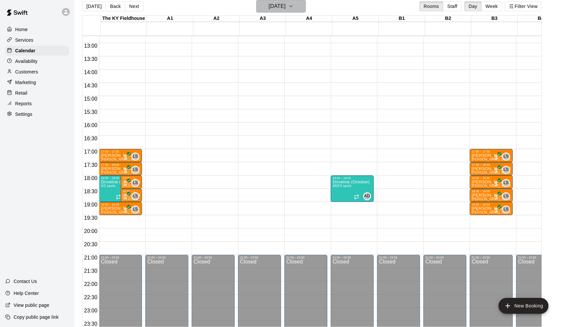
click at [276, 8] on h6 "[DATE]" at bounding box center [277, 6] width 17 height 9
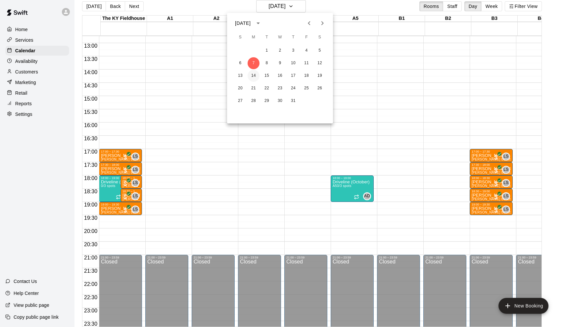
click at [253, 77] on button "14" at bounding box center [254, 76] width 12 height 12
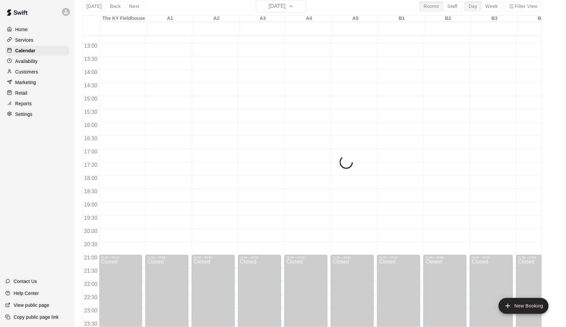
click at [277, 10] on div "[DATE] Back [DATE][DATE] Rooms Staff Day Week Filter View [GEOGRAPHIC_DATA] 14 …" at bounding box center [312, 163] width 460 height 327
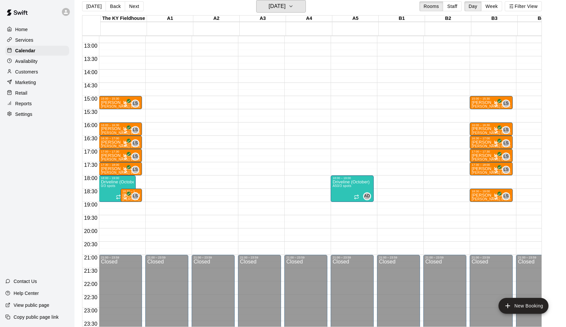
click at [277, 10] on h6 "[DATE]" at bounding box center [277, 6] width 17 height 9
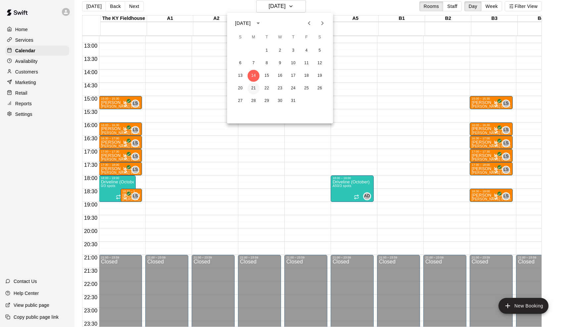
click at [254, 89] on button "21" at bounding box center [254, 88] width 12 height 12
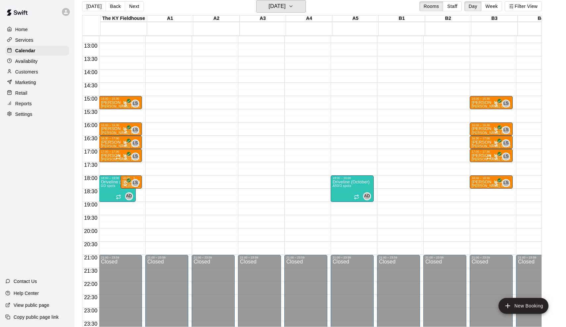
click at [281, 6] on h6 "[DATE]" at bounding box center [277, 6] width 17 height 9
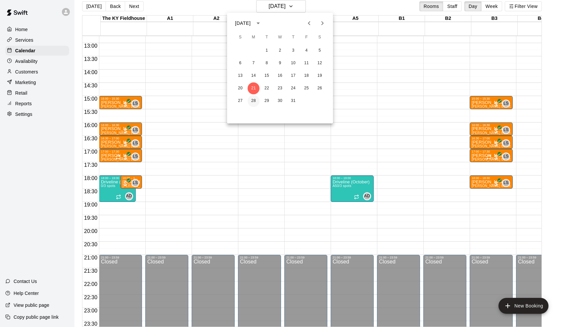
click at [254, 102] on button "28" at bounding box center [254, 101] width 12 height 12
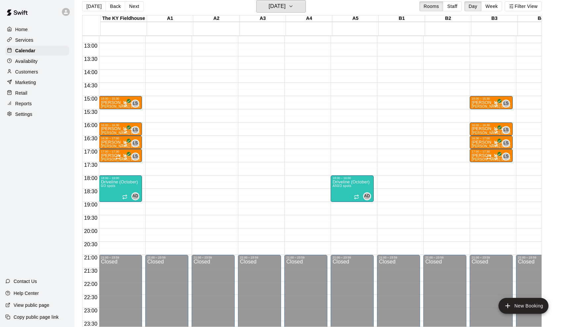
click at [279, 9] on h6 "[DATE]" at bounding box center [277, 6] width 17 height 9
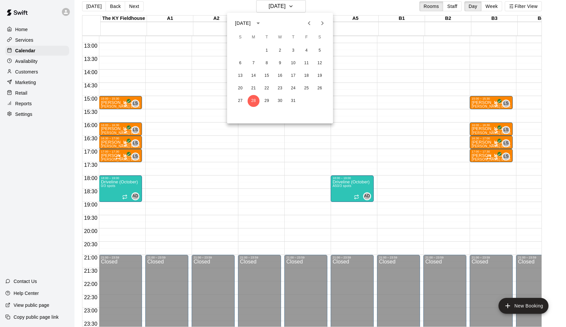
click at [320, 21] on icon "Next month" at bounding box center [323, 23] width 8 height 8
click at [253, 62] on button "4" at bounding box center [254, 63] width 12 height 12
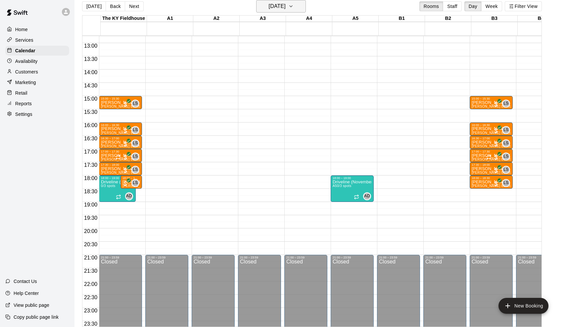
click at [281, 7] on h6 "[DATE]" at bounding box center [277, 6] width 17 height 9
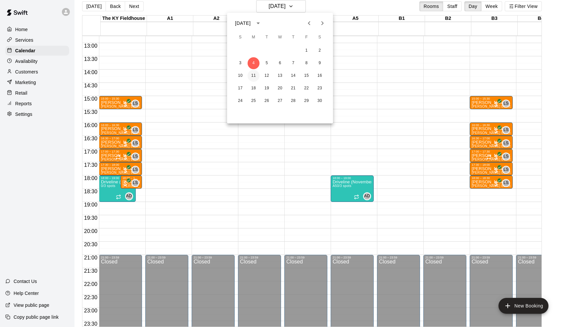
click at [251, 79] on button "11" at bounding box center [254, 76] width 12 height 12
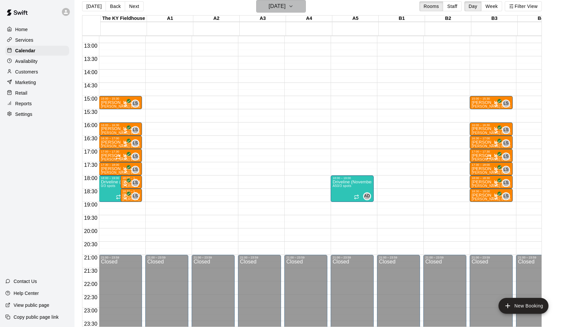
click at [277, 6] on h6 "[DATE]" at bounding box center [277, 6] width 17 height 9
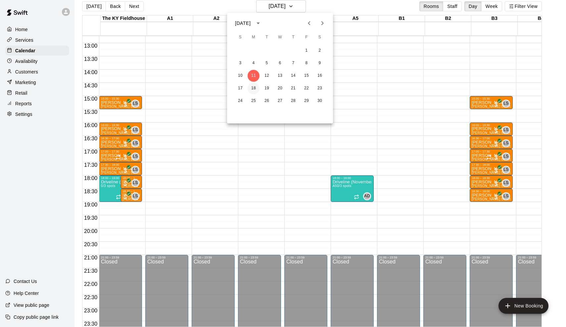
click at [252, 89] on button "18" at bounding box center [254, 88] width 12 height 12
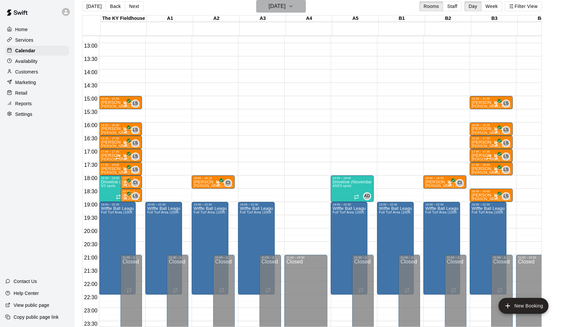
click at [281, 5] on h6 "[DATE]" at bounding box center [277, 6] width 17 height 9
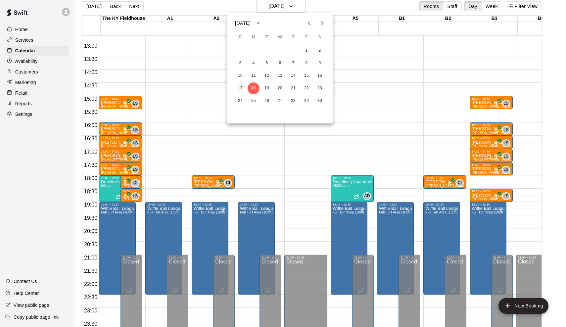
click at [324, 7] on div at bounding box center [283, 163] width 566 height 327
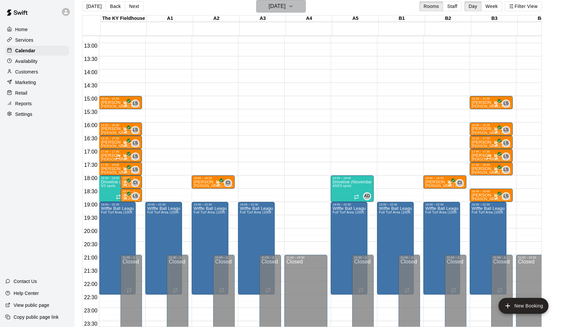
click at [282, 7] on h6 "[DATE]" at bounding box center [277, 6] width 17 height 9
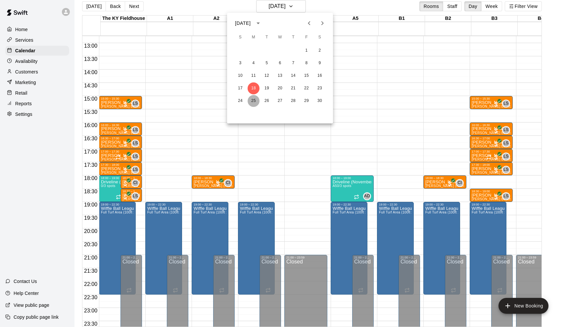
click at [253, 100] on button "25" at bounding box center [254, 101] width 12 height 12
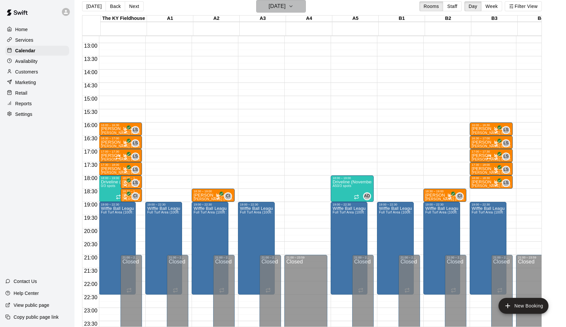
click at [285, 4] on h6 "[DATE]" at bounding box center [277, 6] width 17 height 9
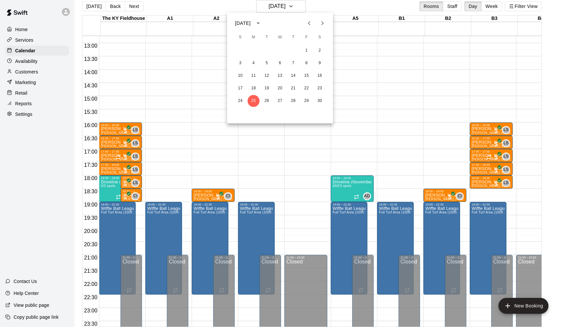
click at [326, 22] on icon "Next month" at bounding box center [323, 23] width 8 height 8
click at [254, 52] on button "2" at bounding box center [254, 51] width 12 height 12
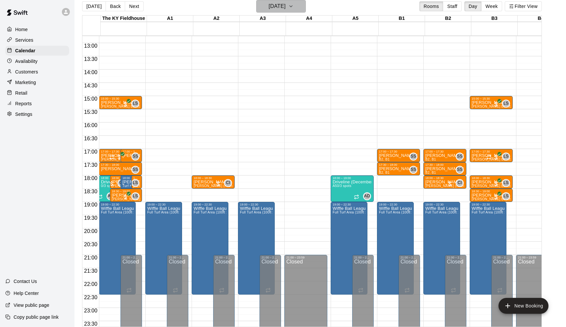
click at [278, 6] on h6 "[DATE]" at bounding box center [277, 6] width 17 height 9
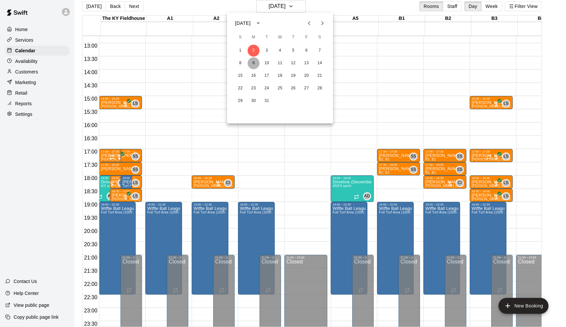
click at [255, 64] on button "9" at bounding box center [254, 63] width 12 height 12
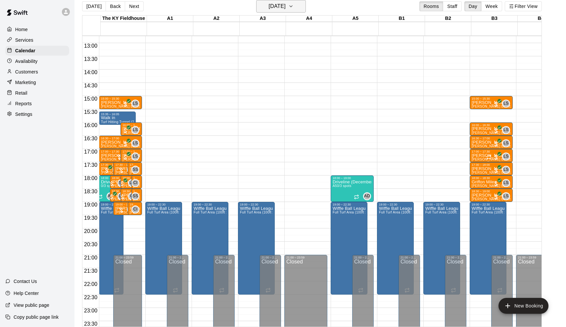
click at [277, 9] on h6 "[DATE]" at bounding box center [277, 6] width 17 height 9
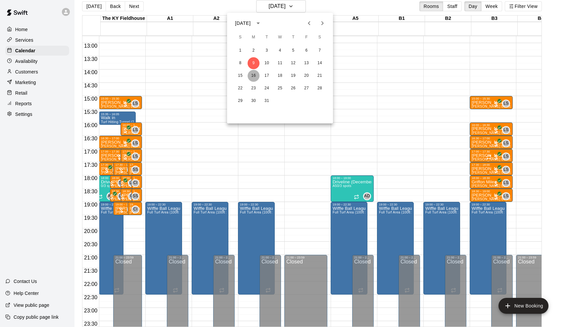
click at [252, 78] on button "16" at bounding box center [254, 76] width 12 height 12
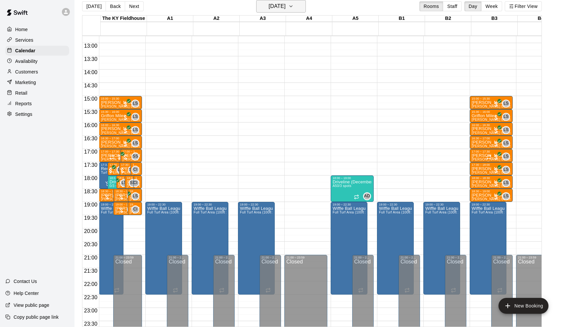
click at [285, 10] on h6 "[DATE]" at bounding box center [277, 6] width 17 height 9
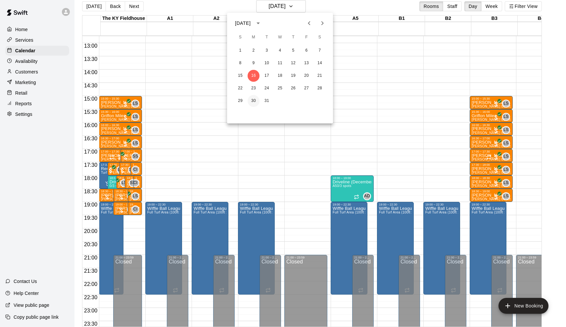
click at [253, 96] on button "30" at bounding box center [254, 101] width 12 height 12
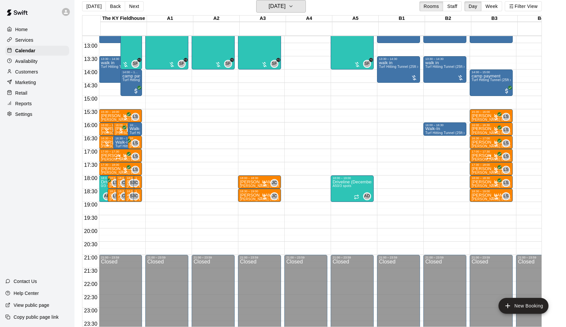
click at [269, 4] on h6 "[DATE]" at bounding box center [277, 6] width 17 height 9
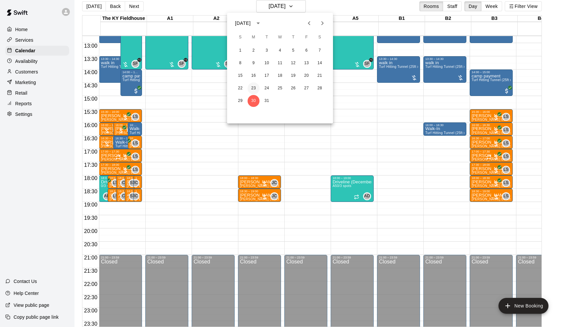
click at [254, 85] on button "23" at bounding box center [254, 88] width 12 height 12
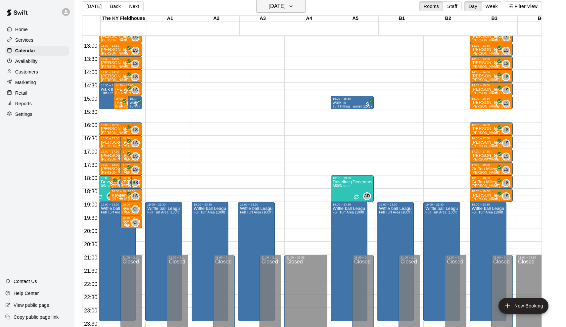
click at [274, 12] on button "[DATE]" at bounding box center [281, 6] width 50 height 13
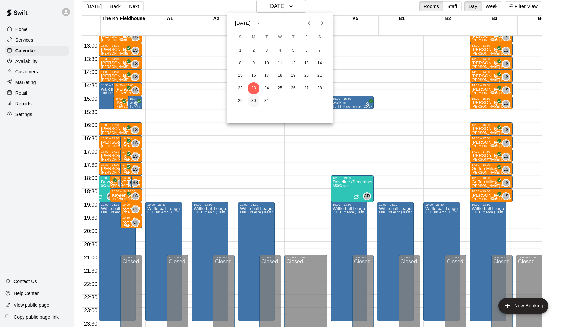
click at [256, 103] on button "30" at bounding box center [254, 101] width 12 height 12
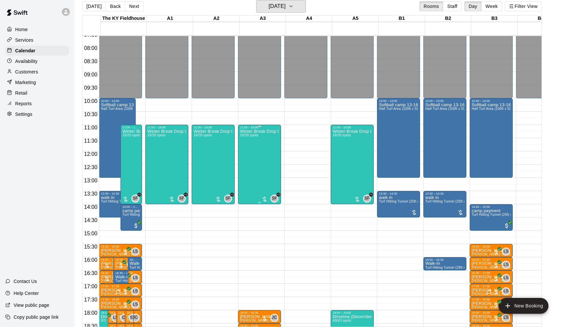
scroll to position [202, 0]
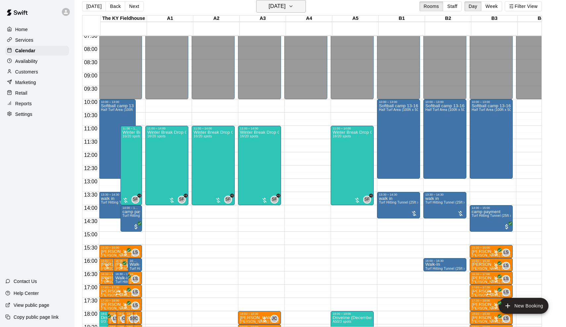
click at [269, 6] on h6 "[DATE]" at bounding box center [277, 6] width 17 height 9
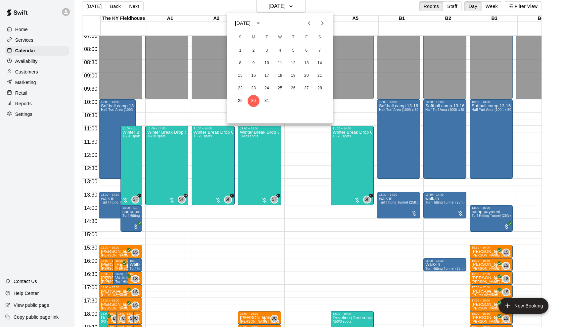
click at [324, 27] on icon "Next month" at bounding box center [323, 23] width 8 height 8
click at [255, 85] on button "20" at bounding box center [254, 88] width 12 height 12
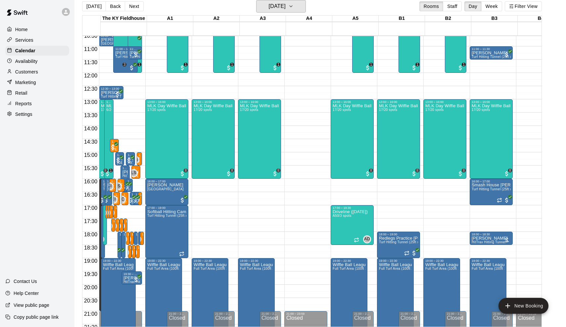
scroll to position [282, 0]
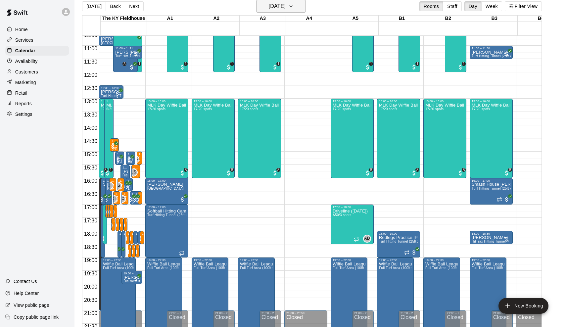
click at [276, 10] on h6 "[DATE]" at bounding box center [277, 6] width 17 height 9
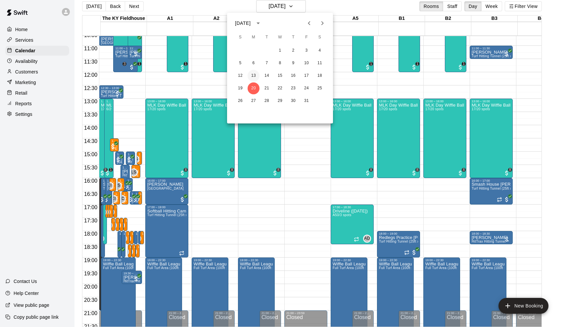
click at [256, 77] on button "13" at bounding box center [254, 76] width 12 height 12
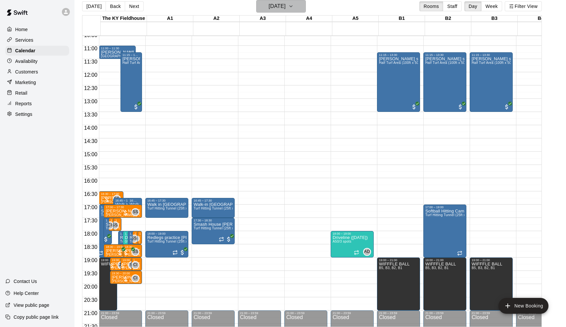
click at [275, 8] on h6 "[DATE]" at bounding box center [277, 6] width 17 height 9
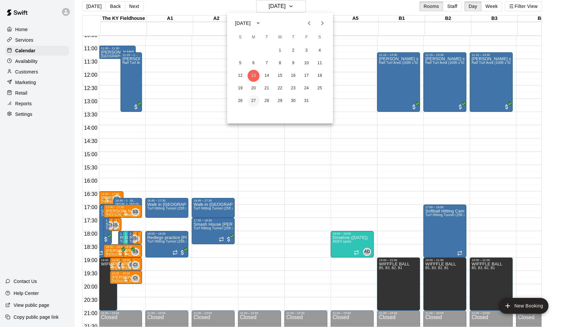
click at [254, 101] on button "27" at bounding box center [254, 101] width 12 height 12
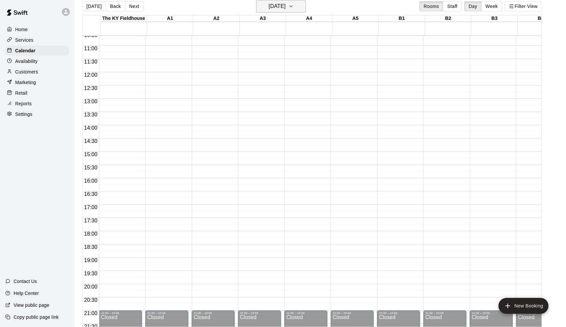
click at [269, 7] on h6 "[DATE]" at bounding box center [277, 6] width 17 height 9
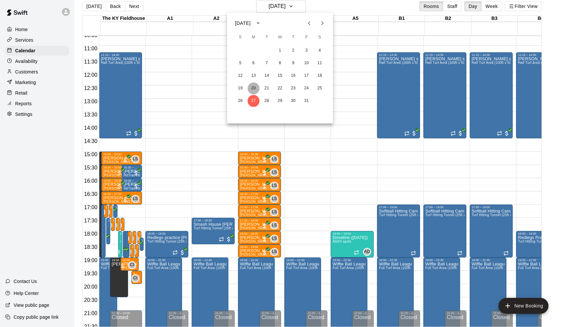
click at [254, 85] on button "20" at bounding box center [254, 88] width 12 height 12
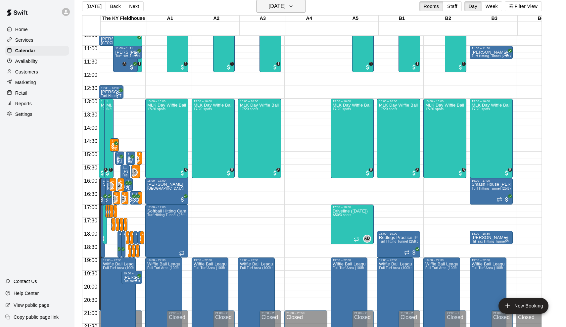
click at [269, 7] on h6 "[DATE]" at bounding box center [277, 6] width 17 height 9
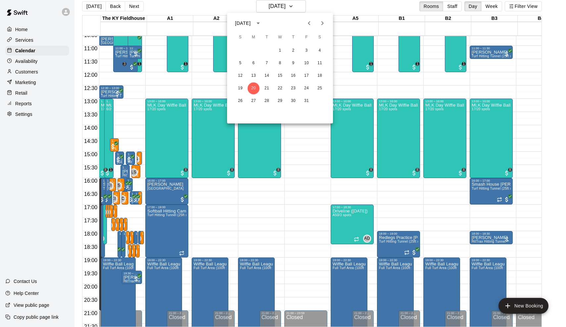
click at [325, 21] on icon "Next month" at bounding box center [323, 23] width 8 height 8
click at [253, 66] on button "3" at bounding box center [254, 63] width 12 height 12
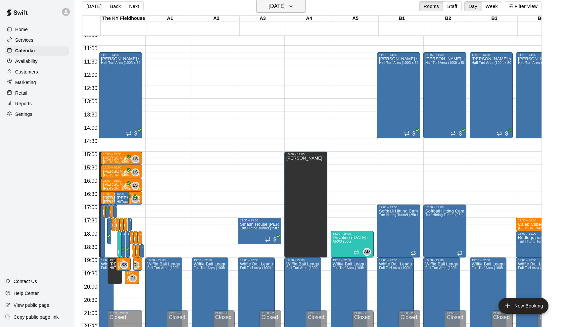
click at [275, 8] on h6 "[DATE]" at bounding box center [277, 6] width 17 height 9
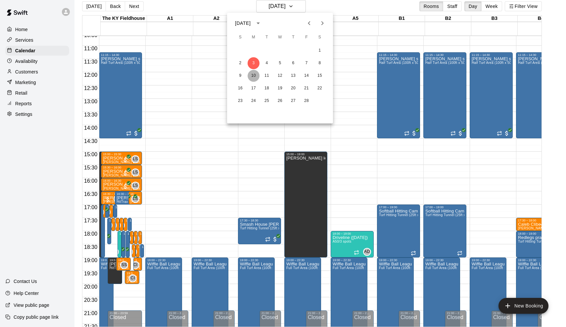
click at [253, 79] on button "10" at bounding box center [254, 76] width 12 height 12
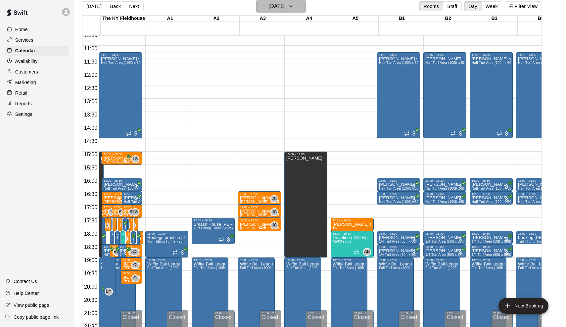
click at [282, 9] on h6 "[DATE]" at bounding box center [277, 6] width 17 height 9
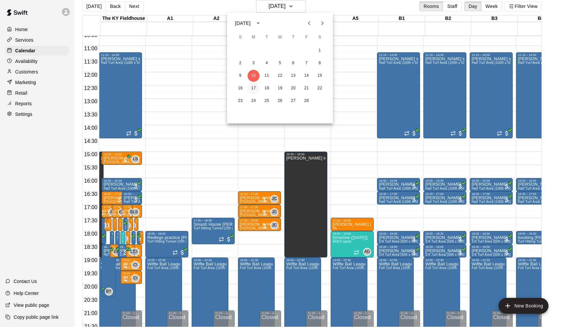
click at [253, 90] on button "17" at bounding box center [254, 88] width 12 height 12
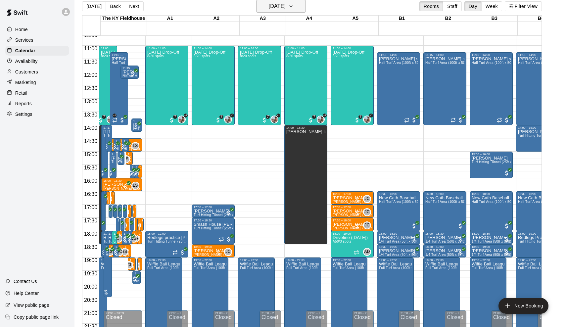
click at [269, 3] on h6 "[DATE]" at bounding box center [277, 6] width 17 height 9
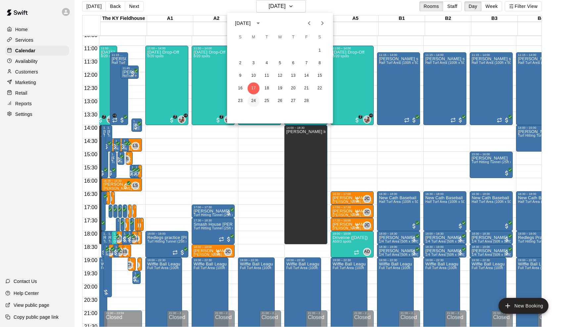
click at [253, 98] on button "24" at bounding box center [254, 101] width 12 height 12
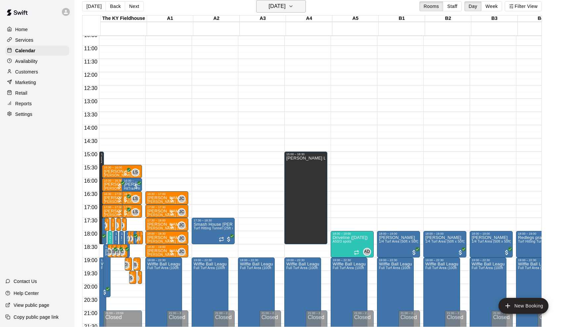
click at [285, 6] on h6 "[DATE]" at bounding box center [277, 6] width 17 height 9
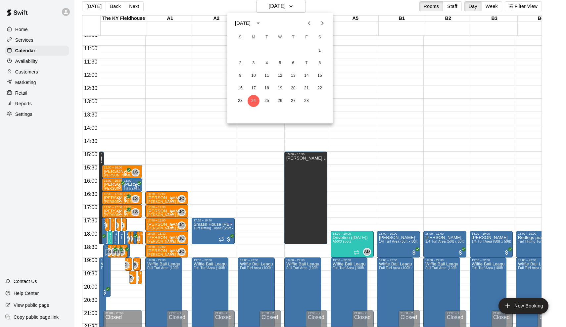
click at [316, 25] on button "Previous month" at bounding box center [309, 23] width 13 height 13
click at [321, 22] on icon "Next month" at bounding box center [323, 23] width 8 height 8
click at [253, 63] on button "3" at bounding box center [254, 63] width 12 height 12
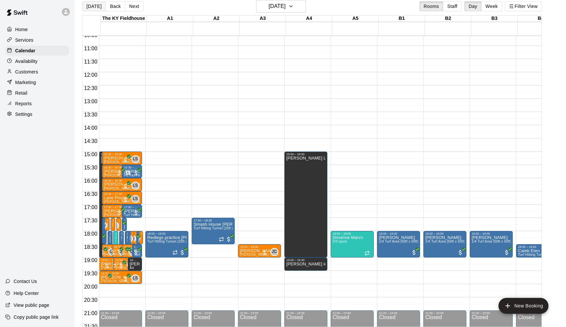
click at [91, 6] on button "[DATE]" at bounding box center [94, 6] width 24 height 10
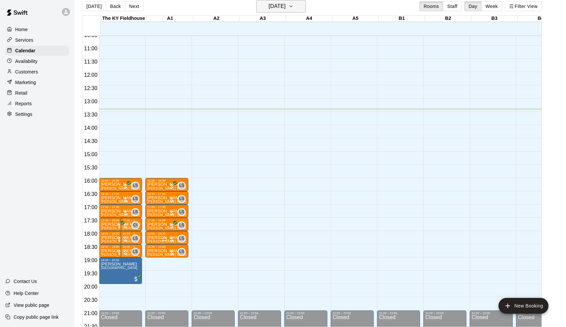
click at [285, 7] on h6 "[DATE]" at bounding box center [277, 6] width 17 height 9
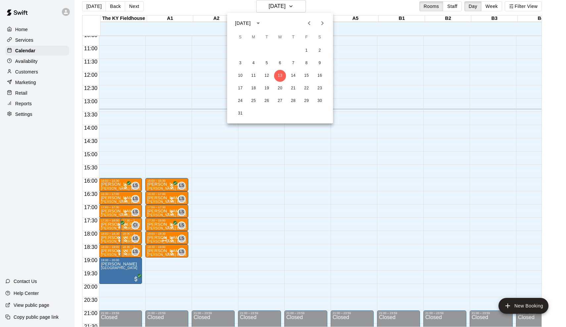
click at [320, 22] on icon "Next month" at bounding box center [323, 23] width 8 height 8
click at [319, 20] on icon "Next month" at bounding box center [323, 23] width 8 height 8
click at [312, 21] on icon "Previous month" at bounding box center [309, 23] width 8 height 8
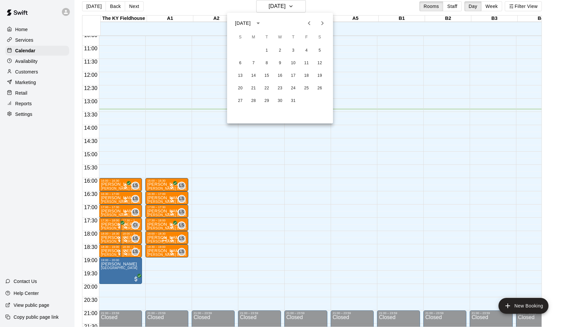
click at [312, 21] on icon "Previous month" at bounding box center [309, 23] width 8 height 8
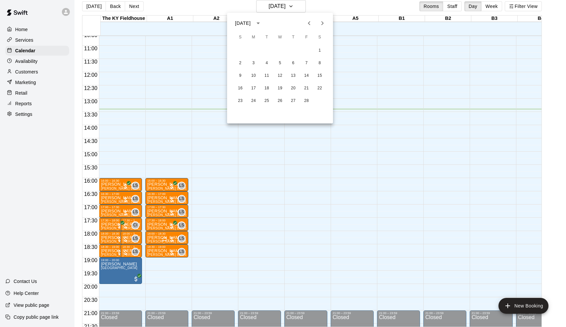
click at [312, 21] on icon "Previous month" at bounding box center [309, 23] width 8 height 8
click at [281, 75] on button "15" at bounding box center [280, 76] width 12 height 12
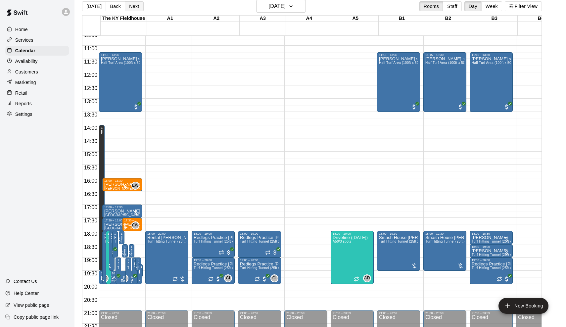
click at [137, 7] on button "Next" at bounding box center [134, 6] width 19 height 10
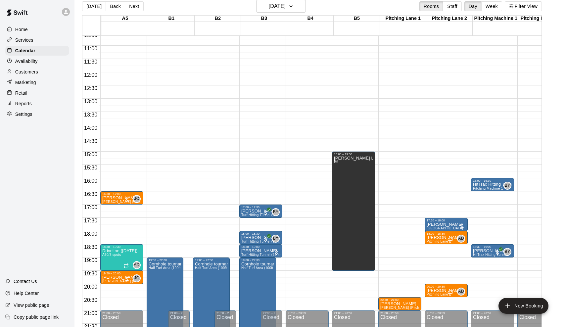
scroll to position [0, 237]
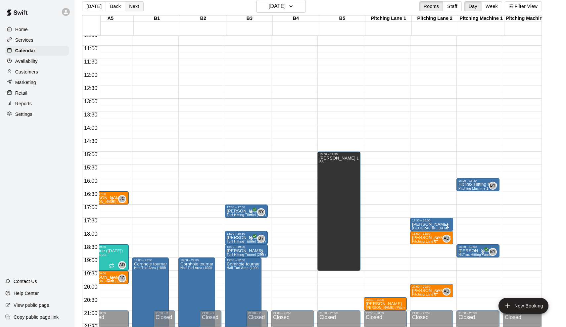
click at [129, 6] on button "Next" at bounding box center [134, 6] width 19 height 10
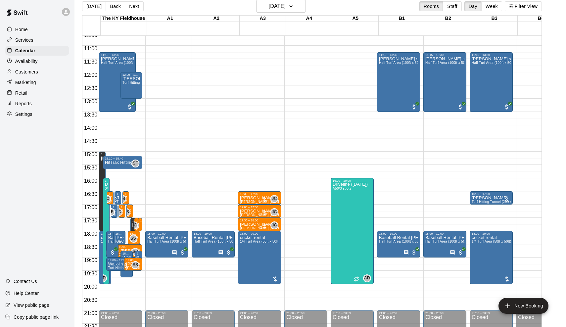
scroll to position [282, 0]
click at [133, 7] on button "Next" at bounding box center [134, 6] width 19 height 10
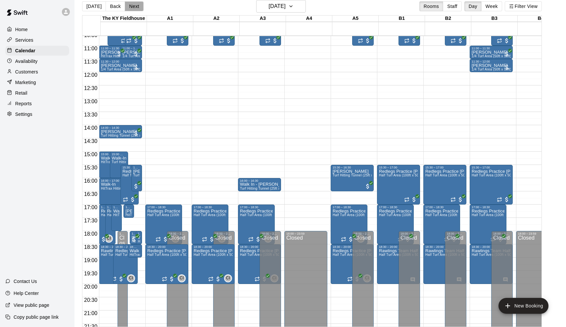
click at [133, 6] on button "Next" at bounding box center [134, 6] width 19 height 10
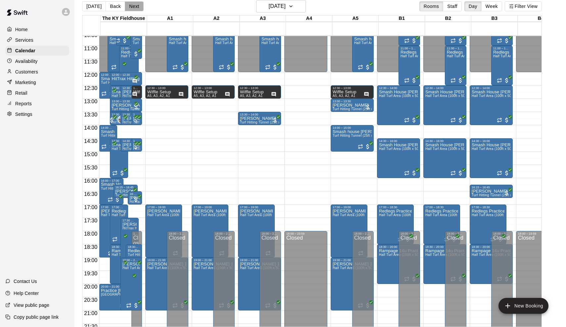
click at [133, 7] on button "Next" at bounding box center [134, 6] width 19 height 10
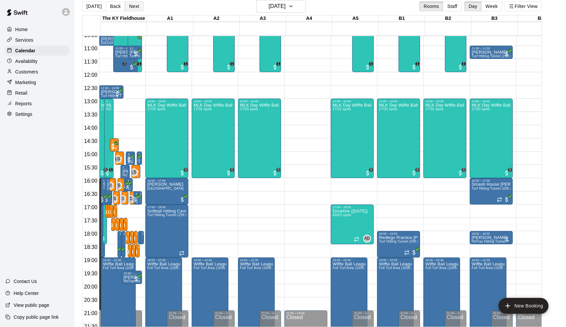
click at [133, 7] on button "Next" at bounding box center [134, 6] width 19 height 10
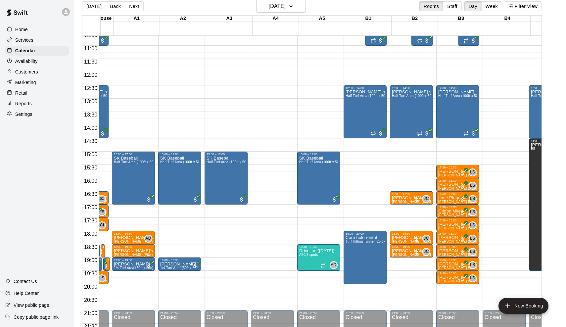
scroll to position [283, 37]
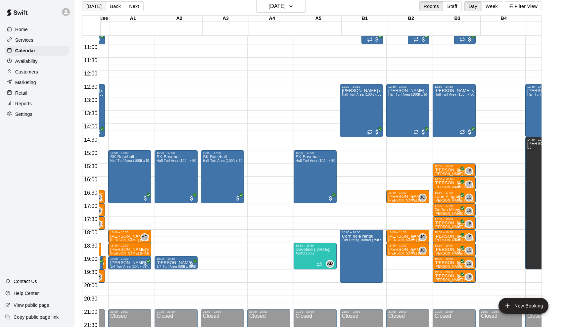
click at [92, 8] on button "[DATE]" at bounding box center [94, 6] width 24 height 10
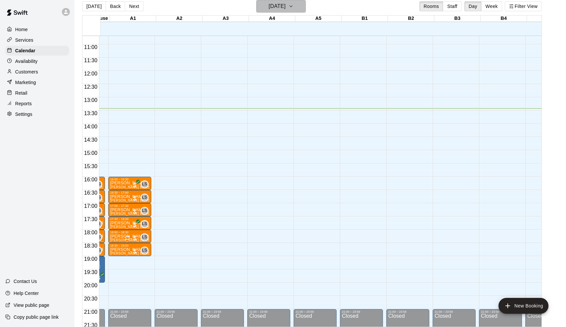
click at [284, 12] on button "[DATE]" at bounding box center [281, 6] width 50 height 13
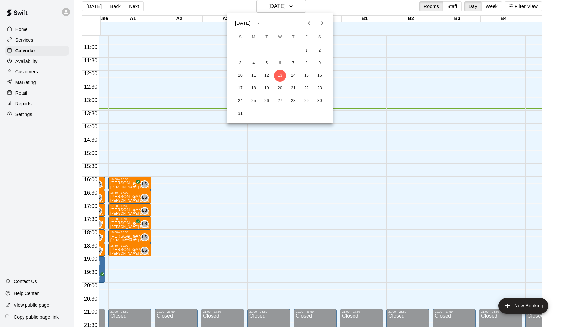
click at [319, 23] on icon "Next month" at bounding box center [323, 23] width 8 height 8
click at [256, 52] on button "1" at bounding box center [254, 51] width 12 height 12
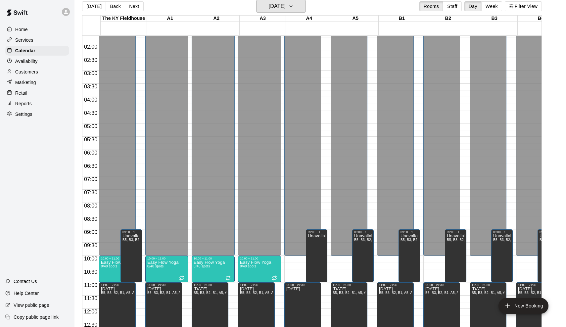
scroll to position [109, 0]
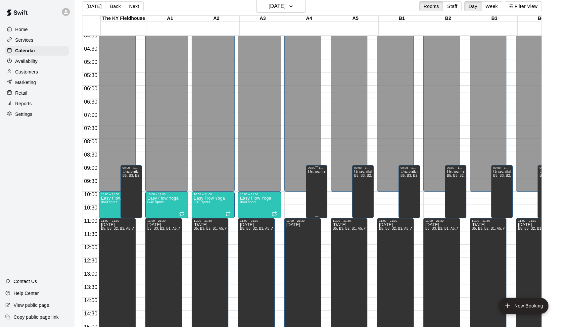
click at [320, 180] on div "Unavailable" at bounding box center [317, 333] width 18 height 327
click at [312, 173] on button "edit" at bounding box center [315, 176] width 13 height 13
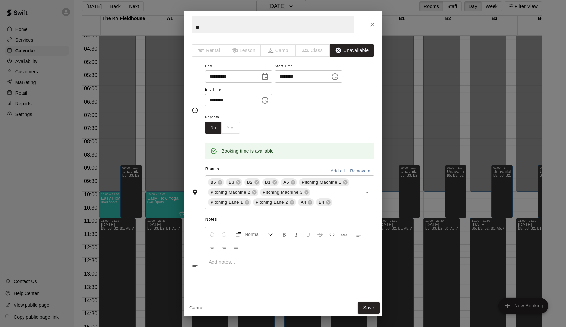
type input "*"
type input "*********"
click at [368, 309] on button "Save" at bounding box center [369, 308] width 22 height 12
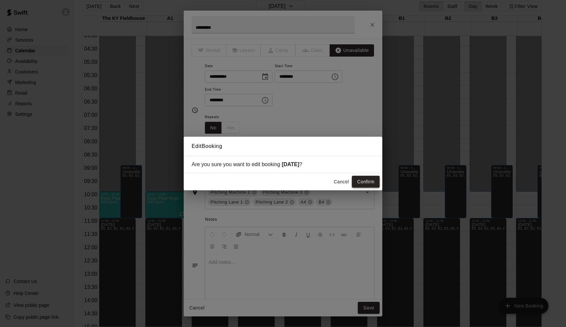
click at [372, 185] on button "Confirm" at bounding box center [366, 182] width 28 height 12
